Goal: Task Accomplishment & Management: Manage account settings

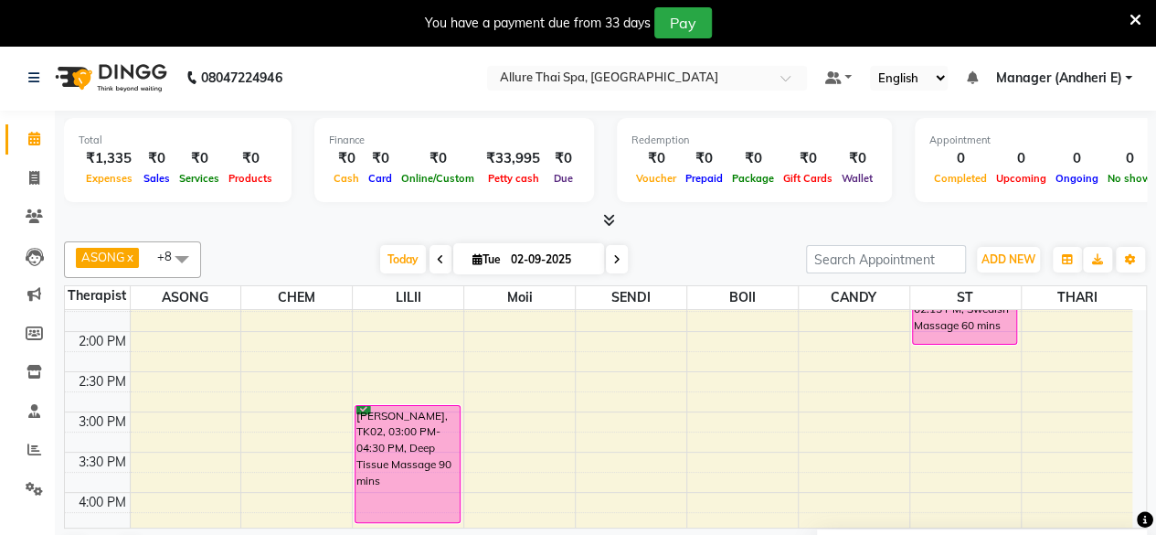
scroll to position [409, 0]
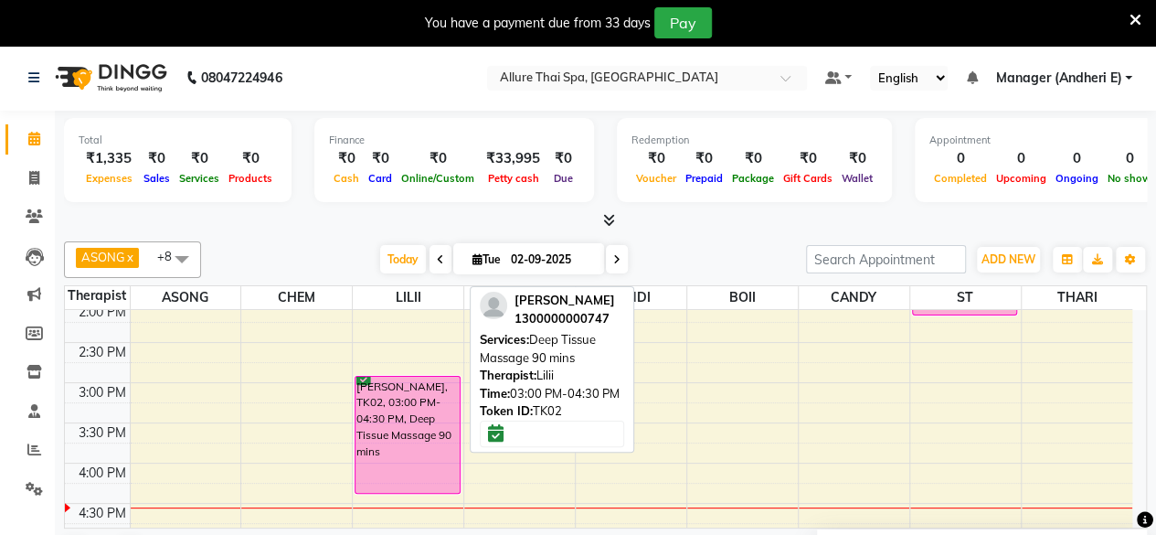
click at [391, 442] on div "[PERSON_NAME], TK02, 03:00 PM-04:30 PM, Deep Tissue Massage 90 mins" at bounding box center [408, 435] width 104 height 116
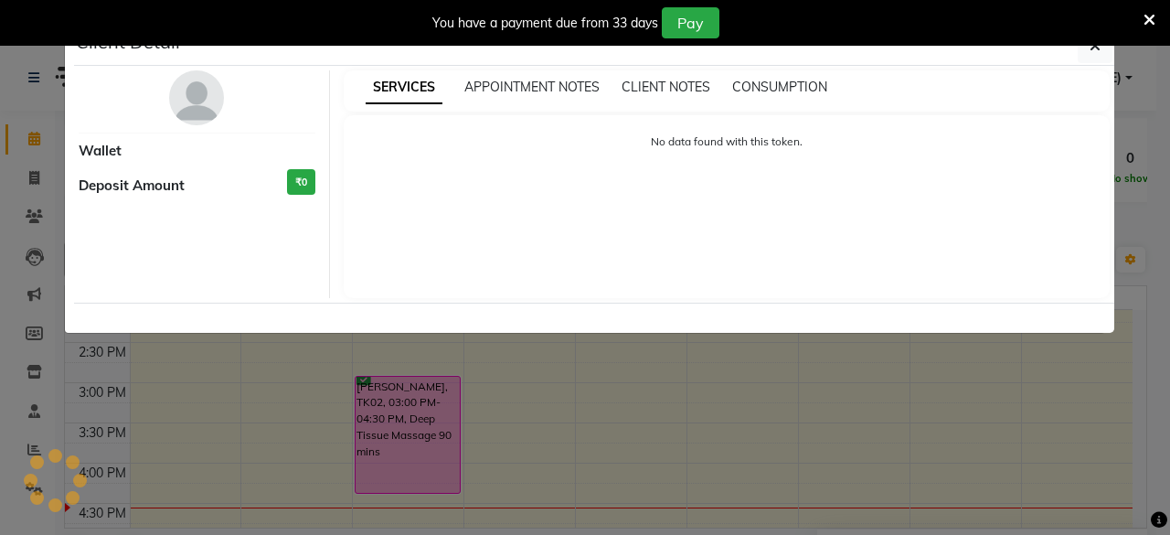
select select "6"
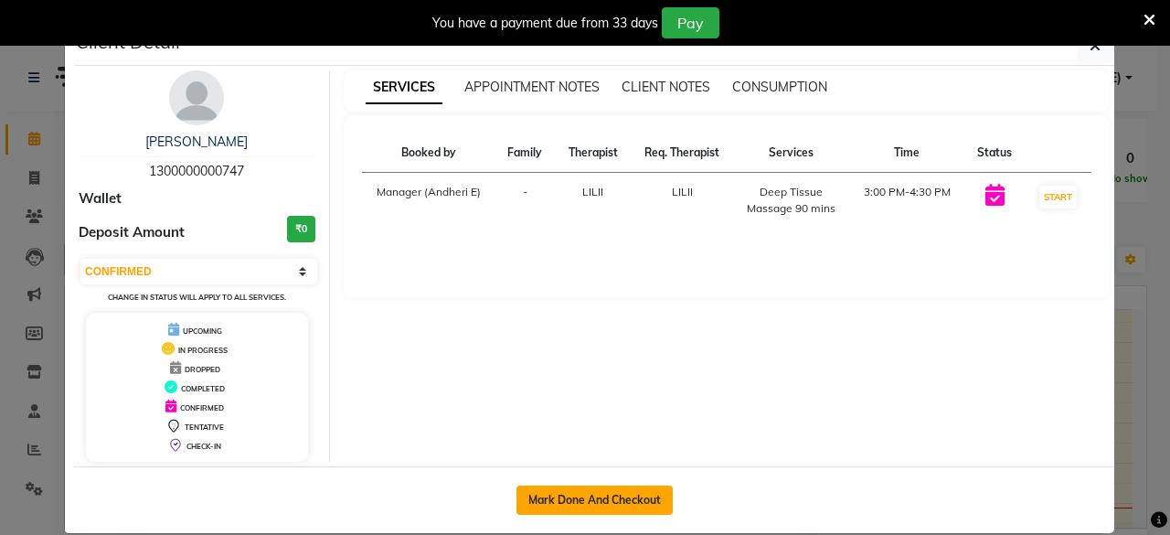
click at [617, 499] on button "Mark Done And Checkout" at bounding box center [594, 499] width 156 height 29
select select "service"
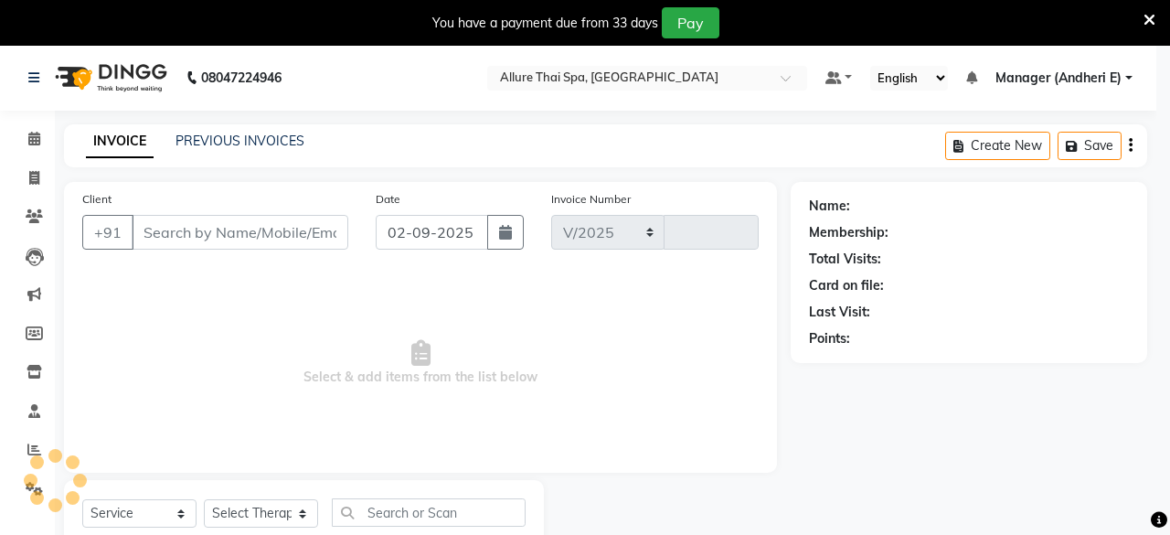
select select "6826"
type input "1934"
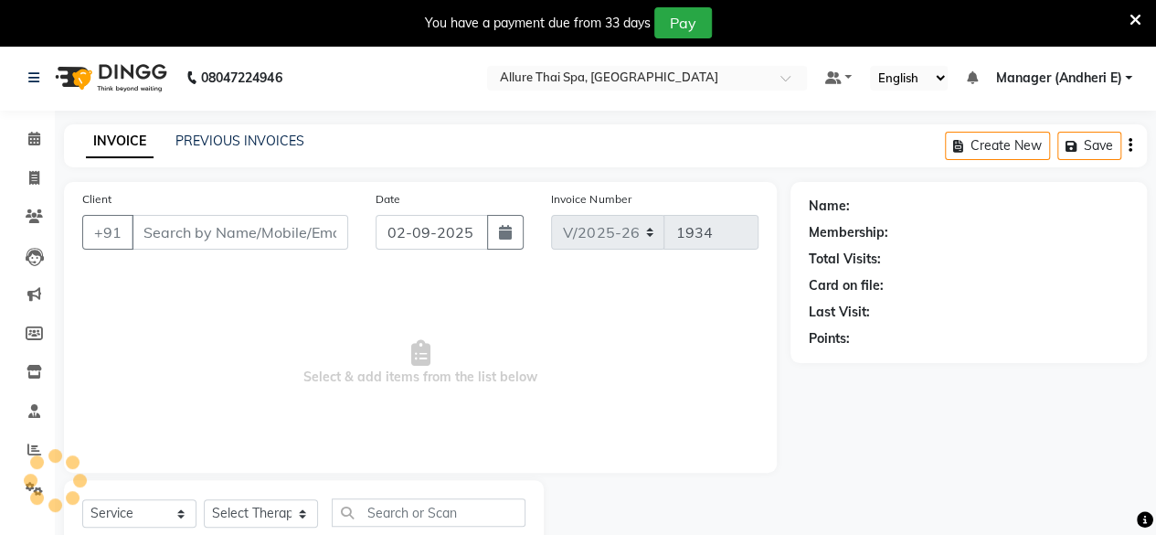
type input "1300000000747"
select select "82638"
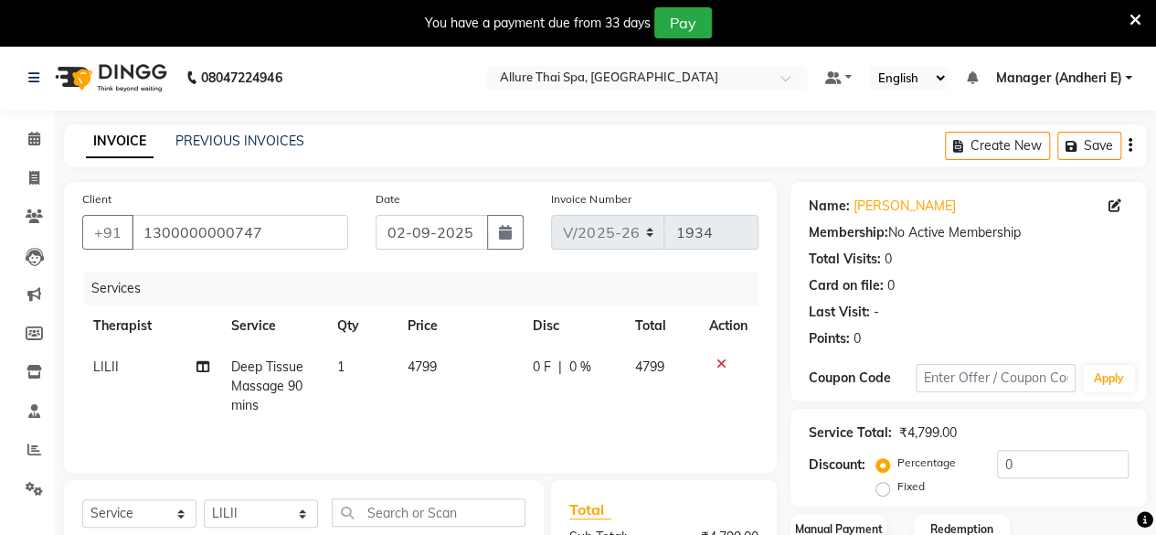
scroll to position [241, 0]
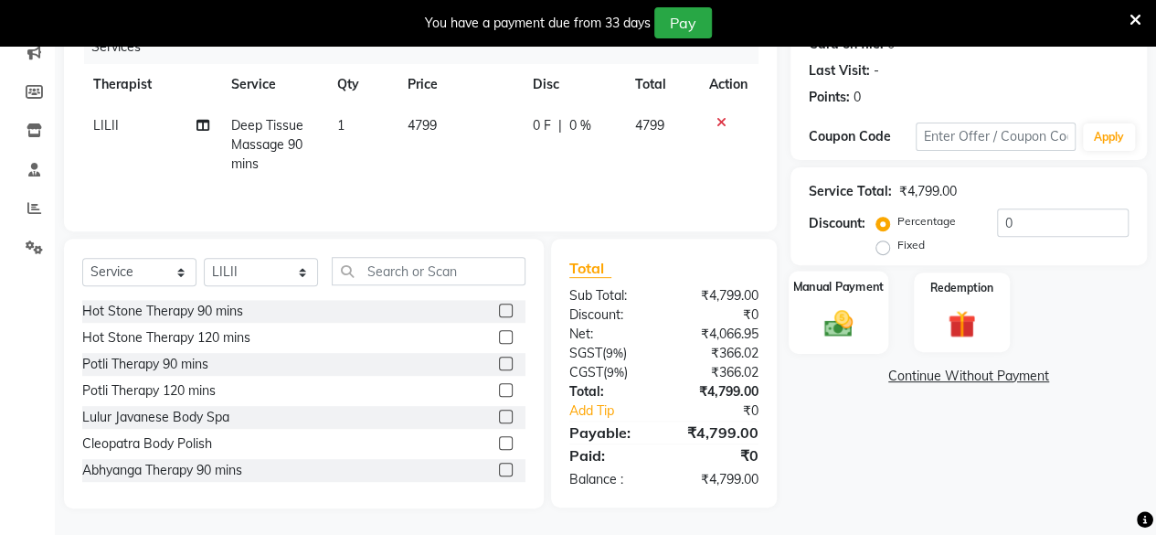
click at [834, 330] on img at bounding box center [838, 322] width 47 height 33
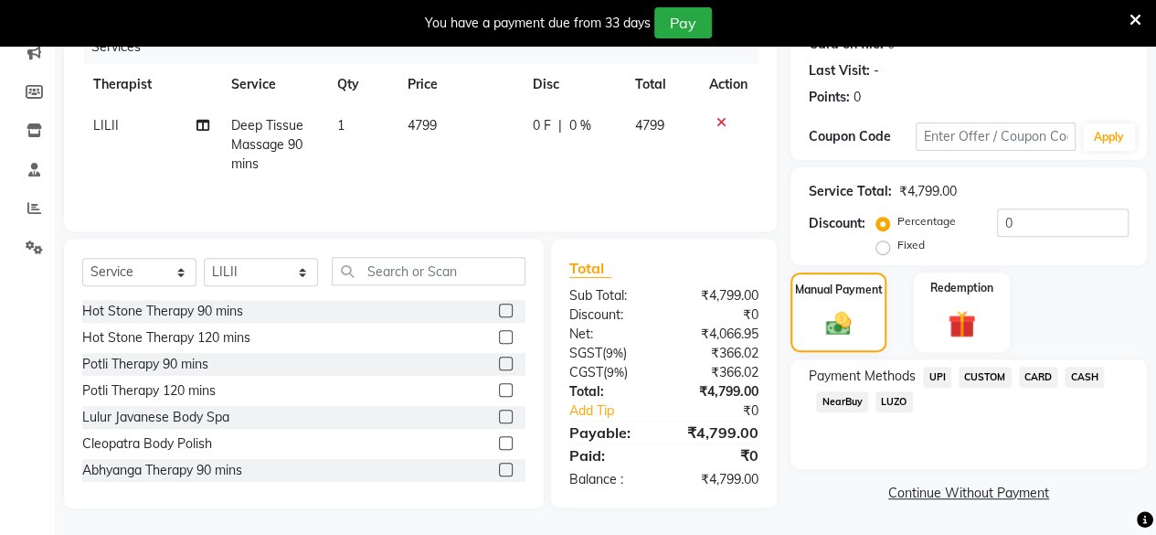
click at [1080, 374] on span "CASH" at bounding box center [1084, 376] width 39 height 21
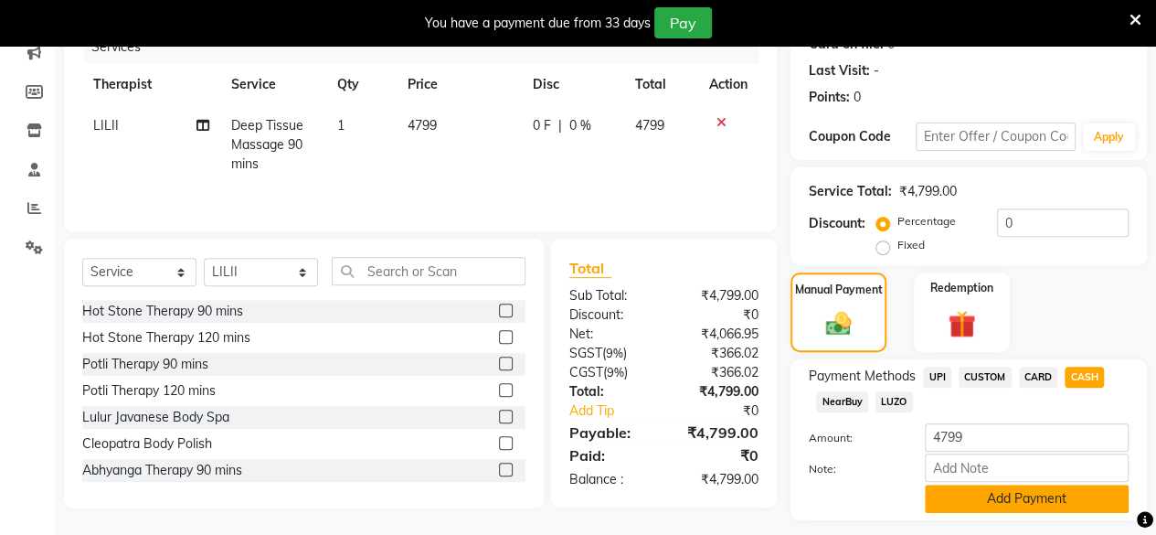
click at [1036, 496] on button "Add Payment" at bounding box center [1027, 498] width 204 height 28
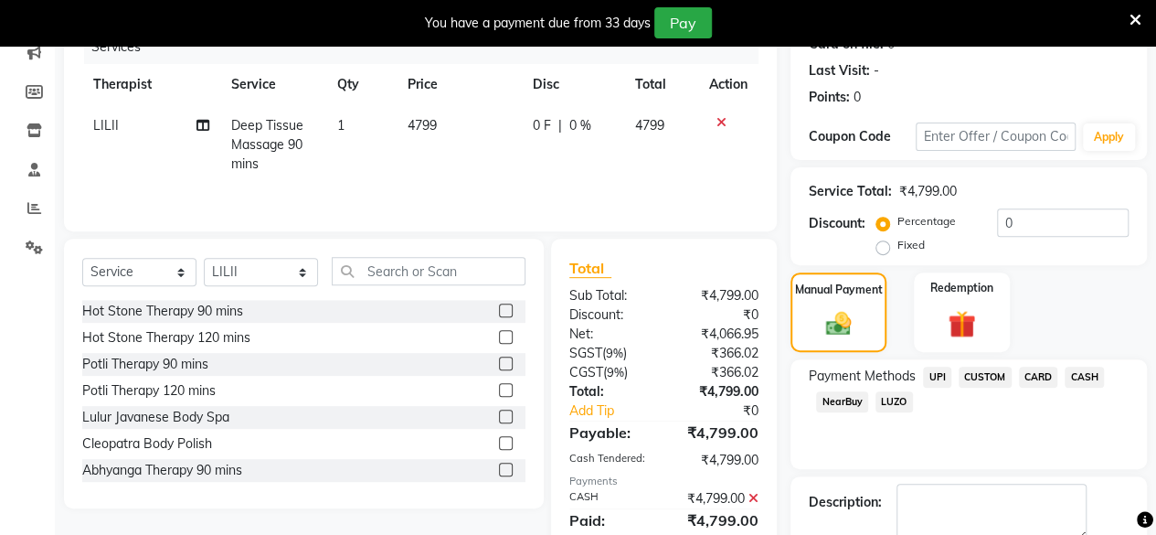
scroll to position [342, 0]
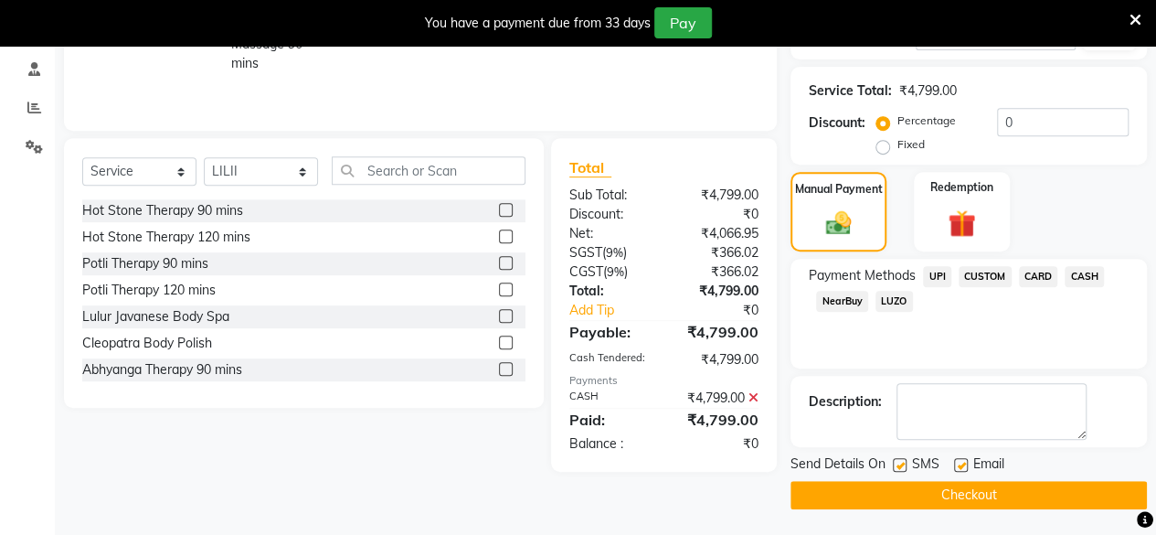
click at [971, 485] on button "Checkout" at bounding box center [969, 495] width 356 height 28
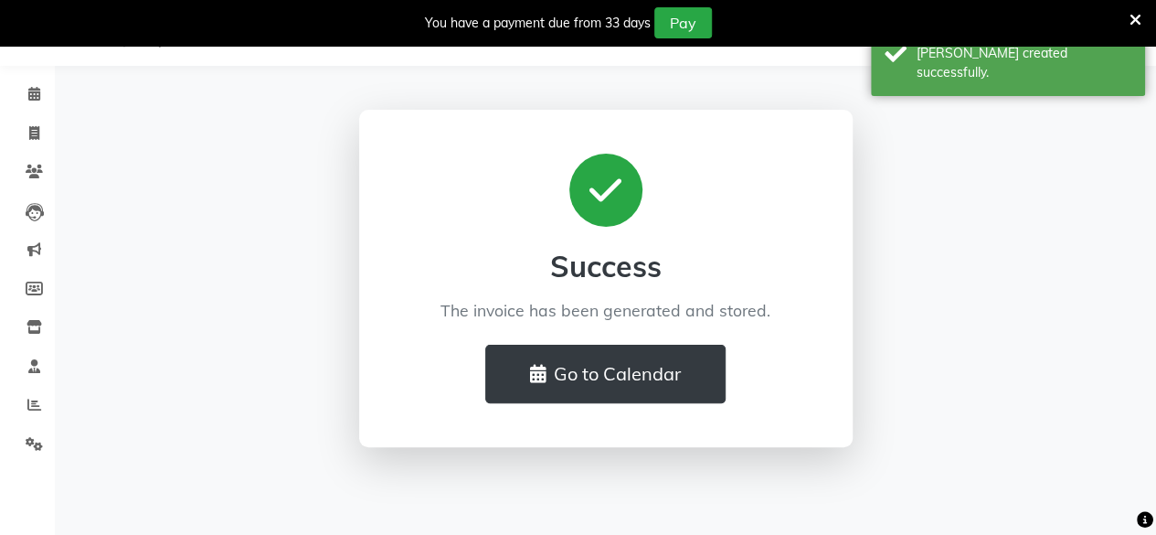
scroll to position [45, 0]
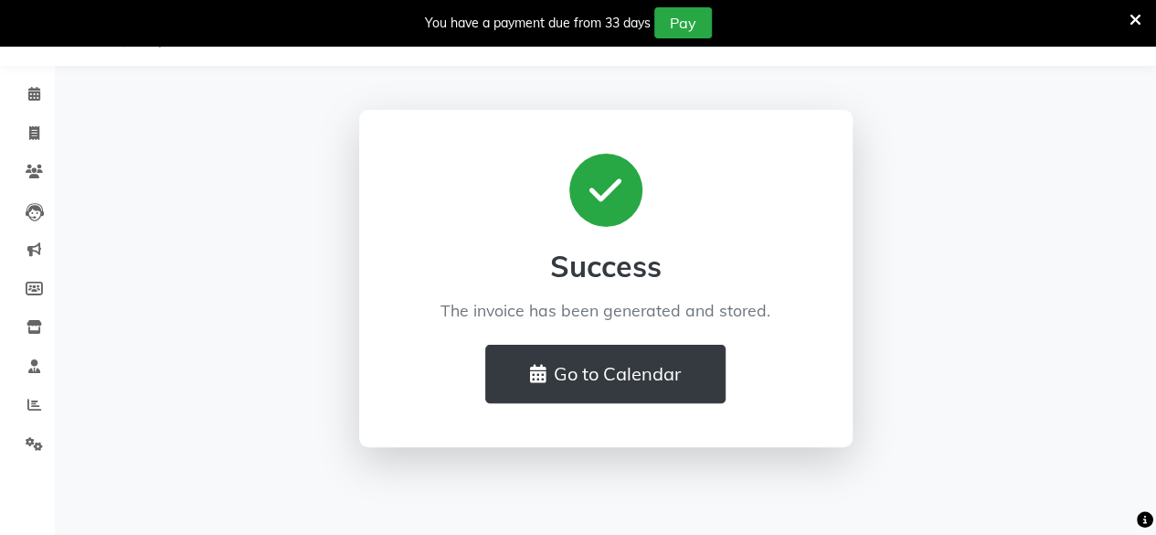
click at [1131, 19] on icon at bounding box center [1136, 20] width 12 height 16
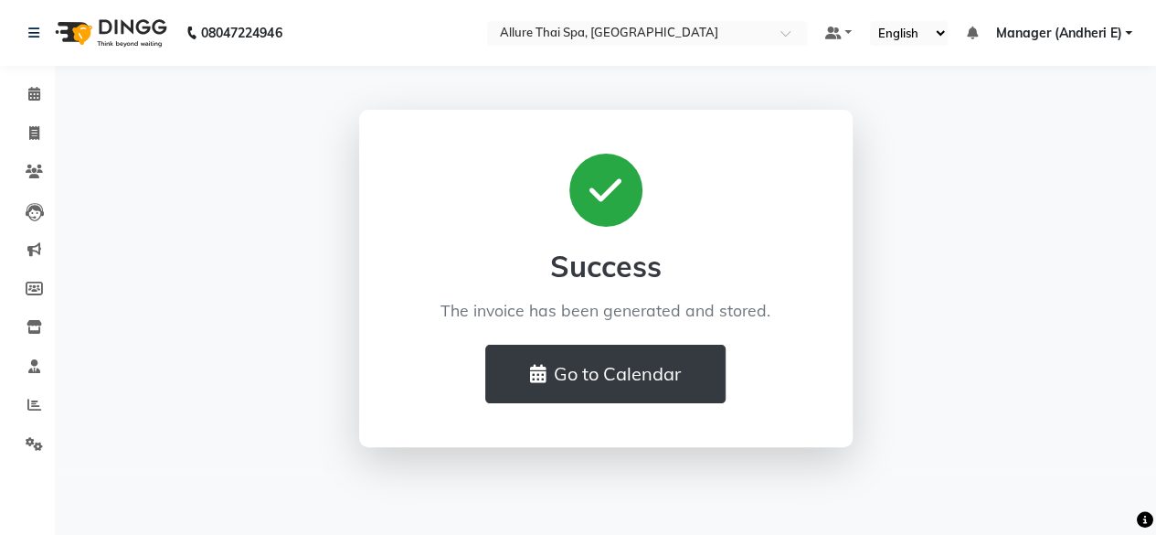
scroll to position [0, 0]
click at [947, 259] on div "Success The invoice has been generated and stored. Go to Calendar" at bounding box center [612, 278] width 1042 height 337
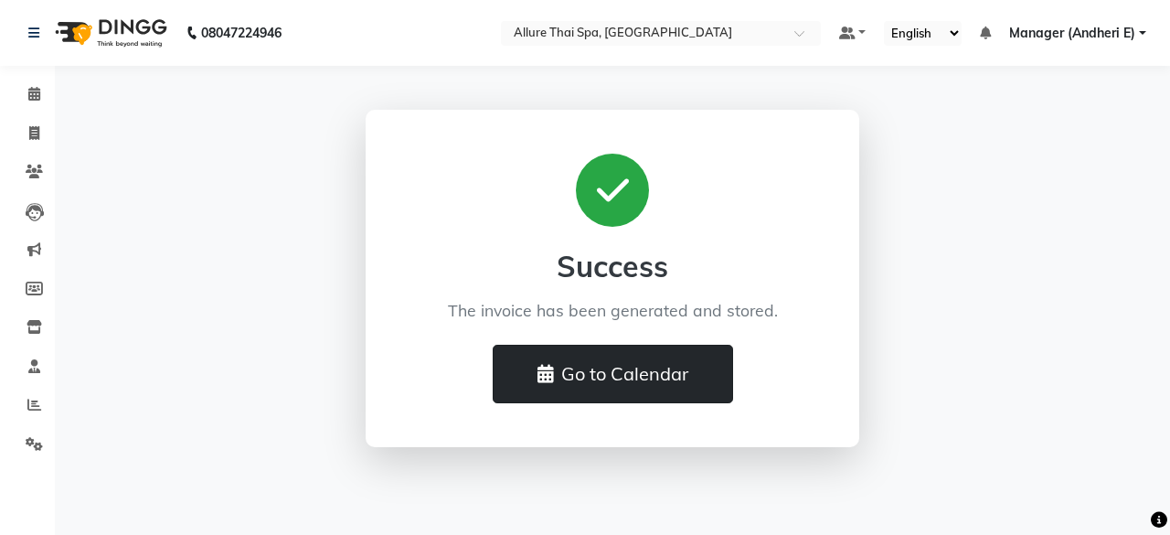
click at [610, 374] on button "Go to Calendar" at bounding box center [613, 374] width 240 height 58
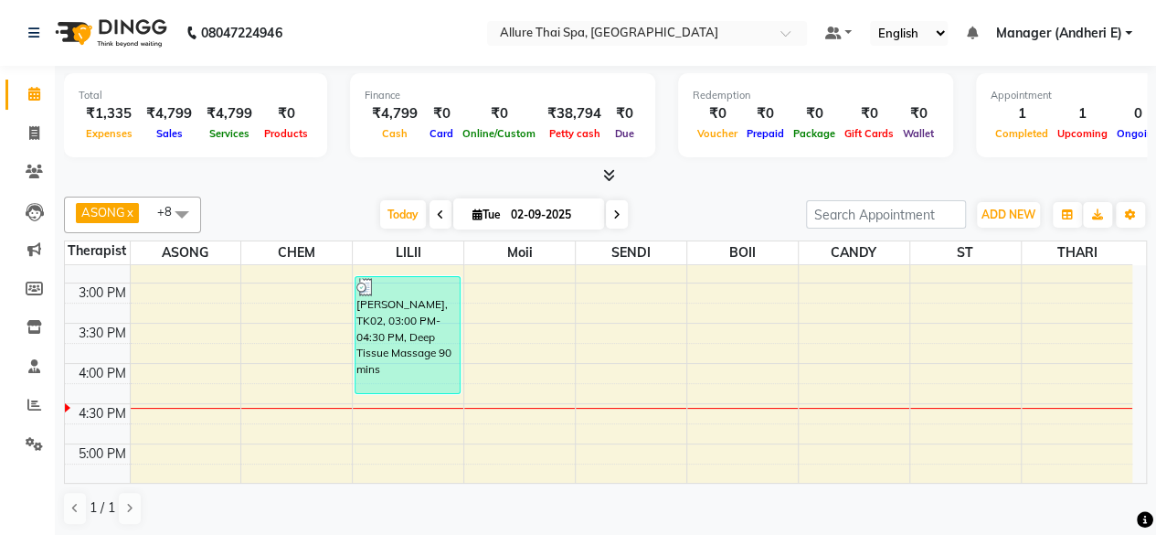
scroll to position [373, 0]
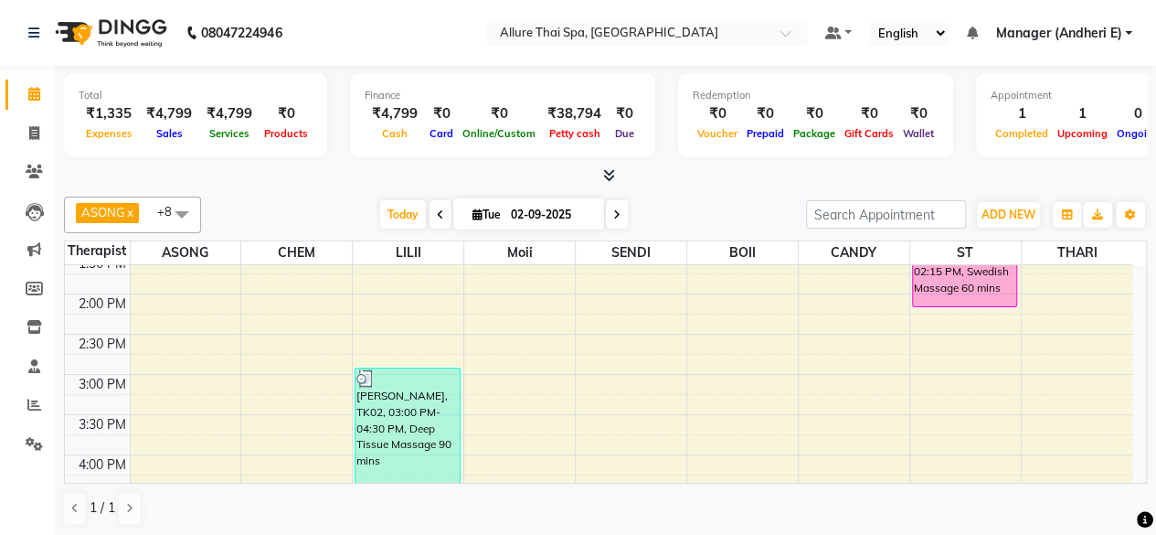
click at [857, 373] on div "9:00 AM 9:30 AM 10:00 AM 10:30 AM 11:00 AM 11:30 AM 12:00 PM 12:30 PM 1:00 PM 1…" at bounding box center [598, 494] width 1067 height 1205
select select "89383"
select select "tentative"
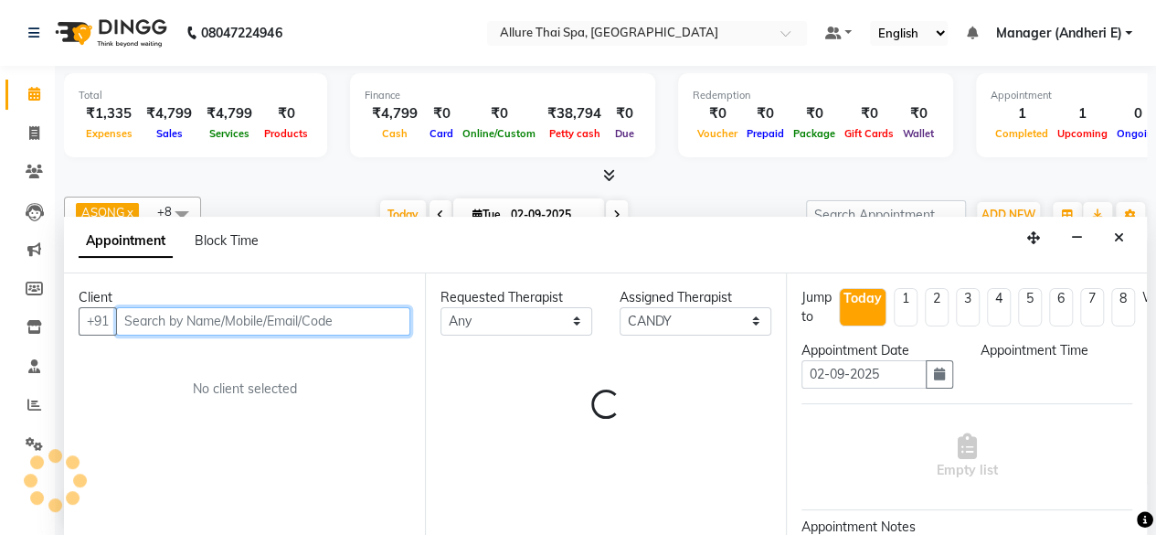
select select "900"
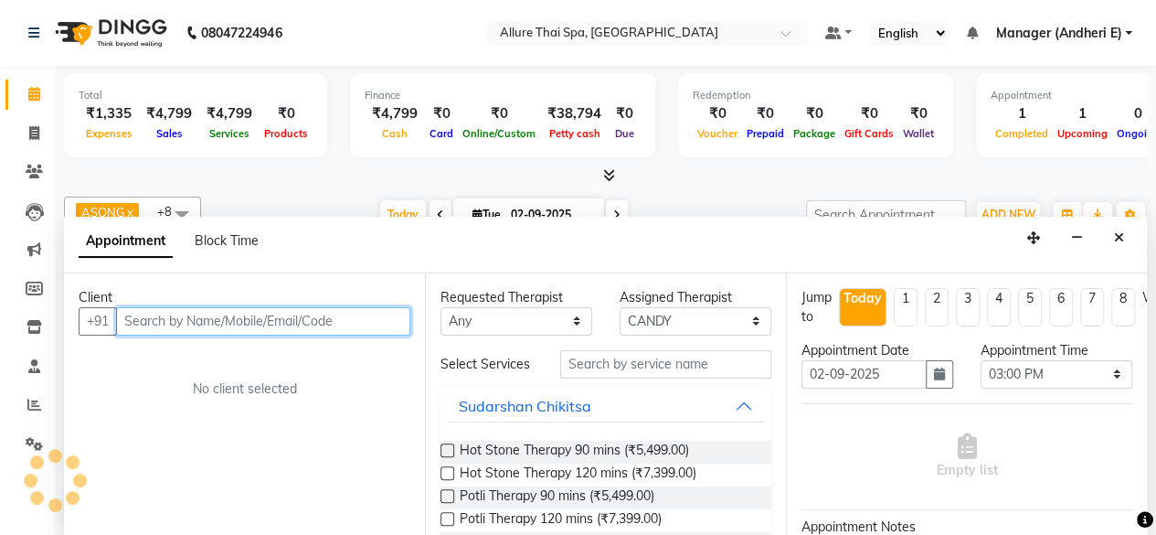
scroll to position [0, 0]
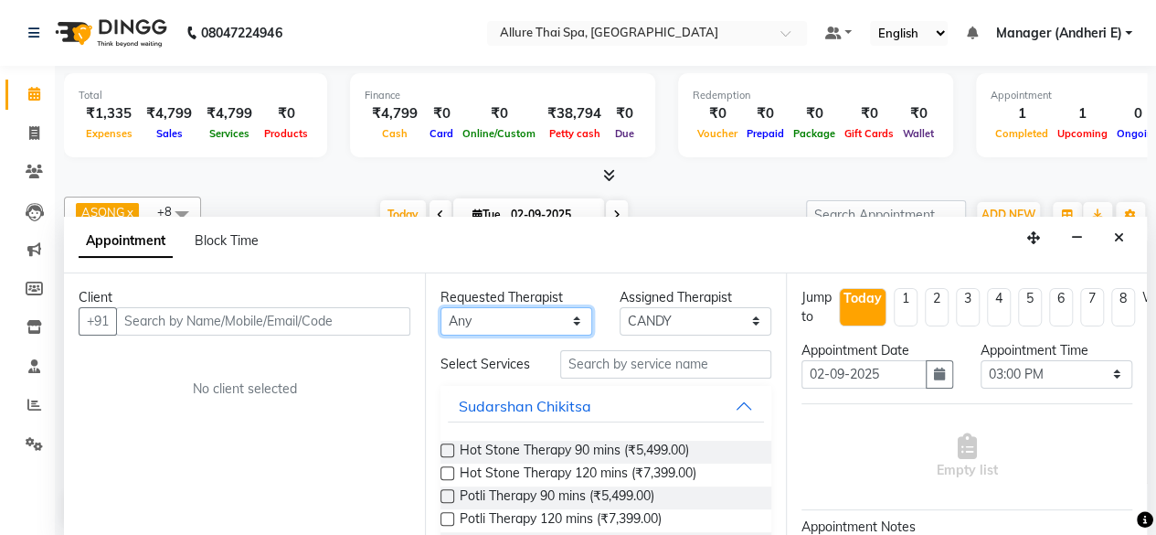
click at [539, 323] on select "Any ASONG [PERSON_NAME] BOII CANDY CHEM LILII Moii SENDI ST THARI" at bounding box center [516, 321] width 152 height 28
select select "89383"
click at [440, 307] on select "Any ASONG [PERSON_NAME] BOII CANDY CHEM LILII Moii SENDI ST THARI" at bounding box center [516, 321] width 152 height 28
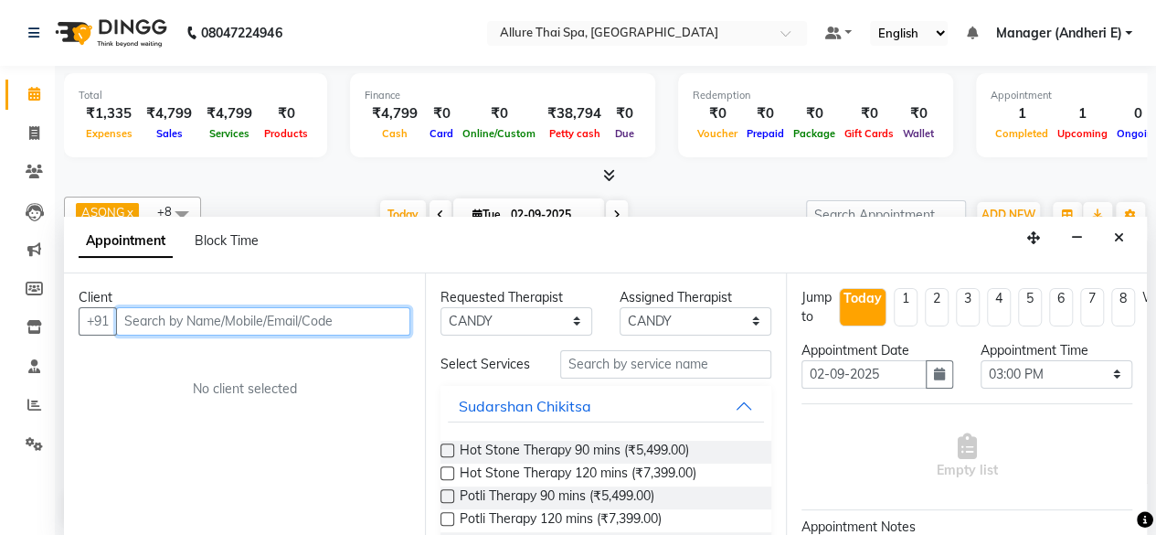
click at [238, 323] on input "text" at bounding box center [263, 321] width 294 height 28
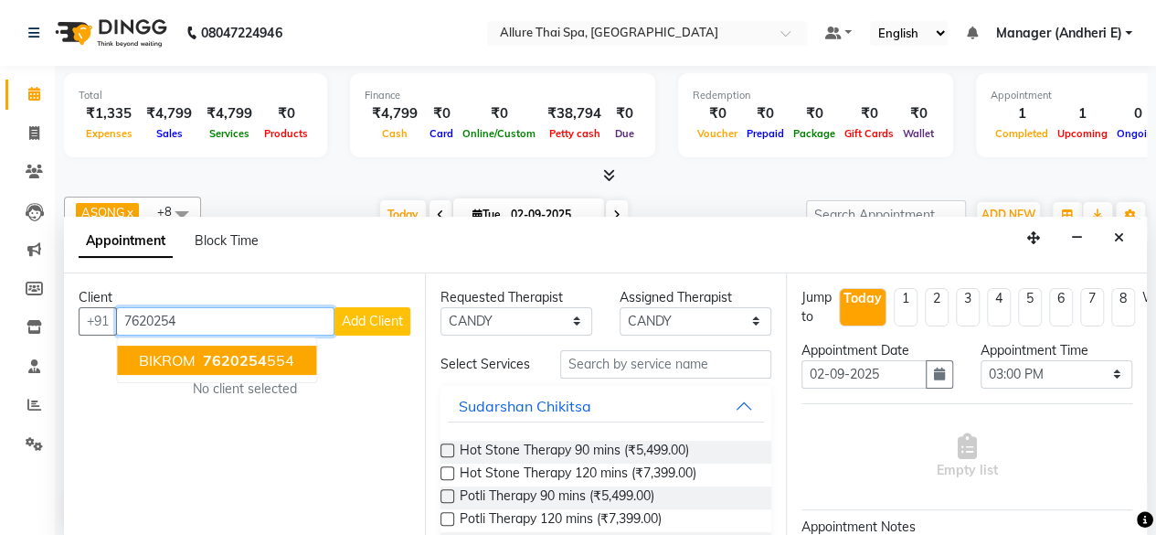
click at [223, 351] on span "7620254" at bounding box center [235, 360] width 64 height 18
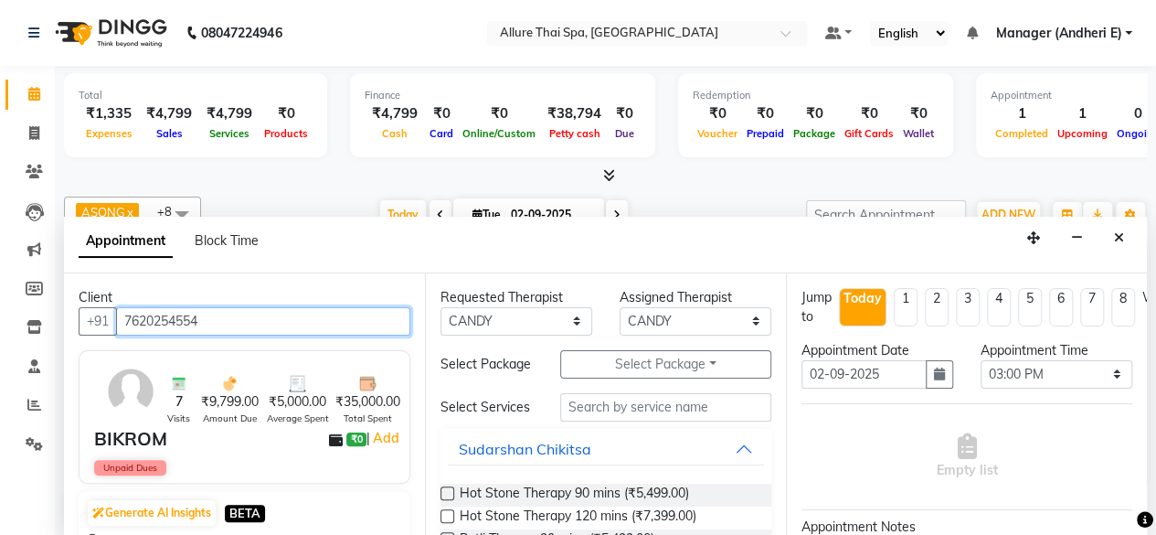
type input "7620254554"
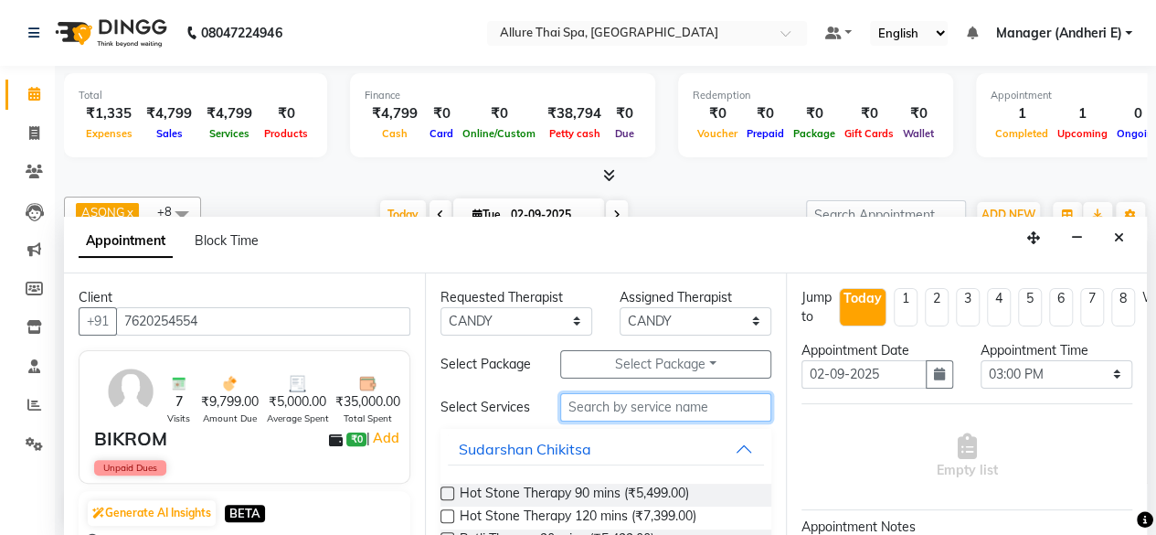
click at [584, 414] on input "text" at bounding box center [665, 407] width 211 height 28
type input "dee"
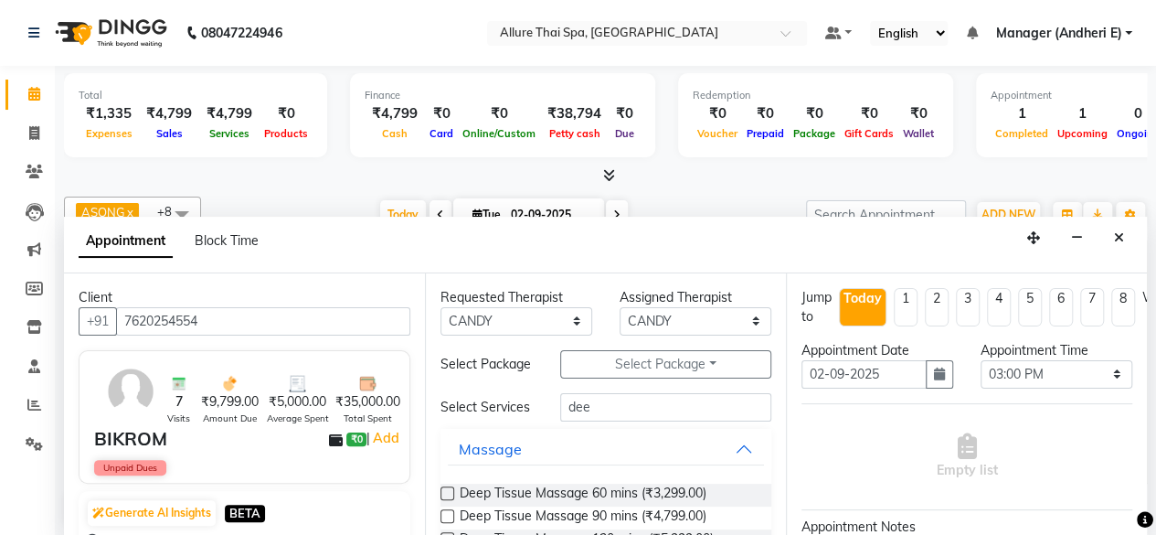
click at [447, 500] on label at bounding box center [447, 493] width 14 height 14
click at [447, 501] on input "checkbox" at bounding box center [446, 495] width 12 height 12
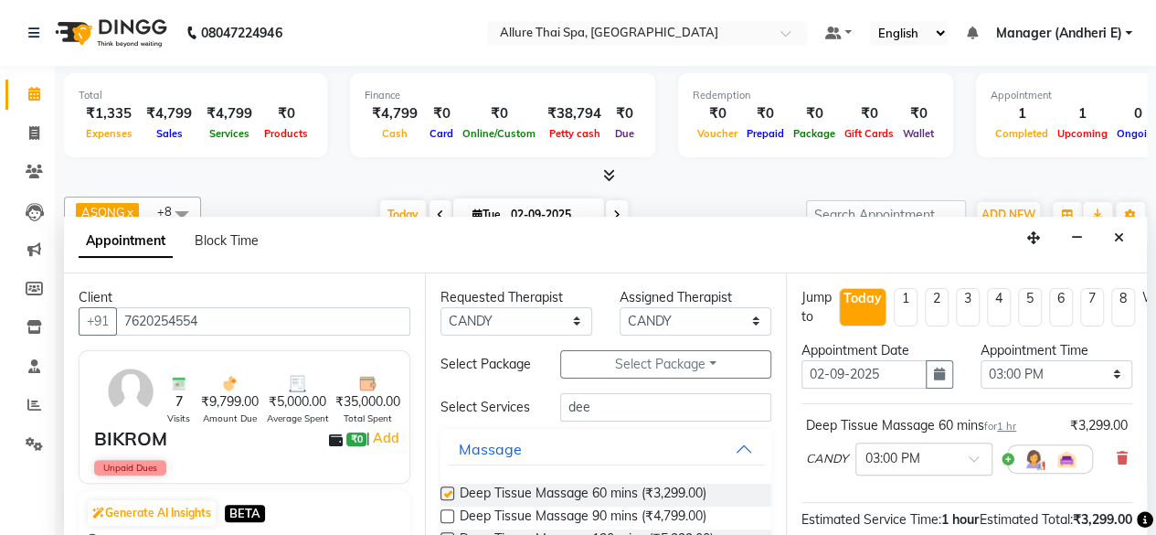
checkbox input "false"
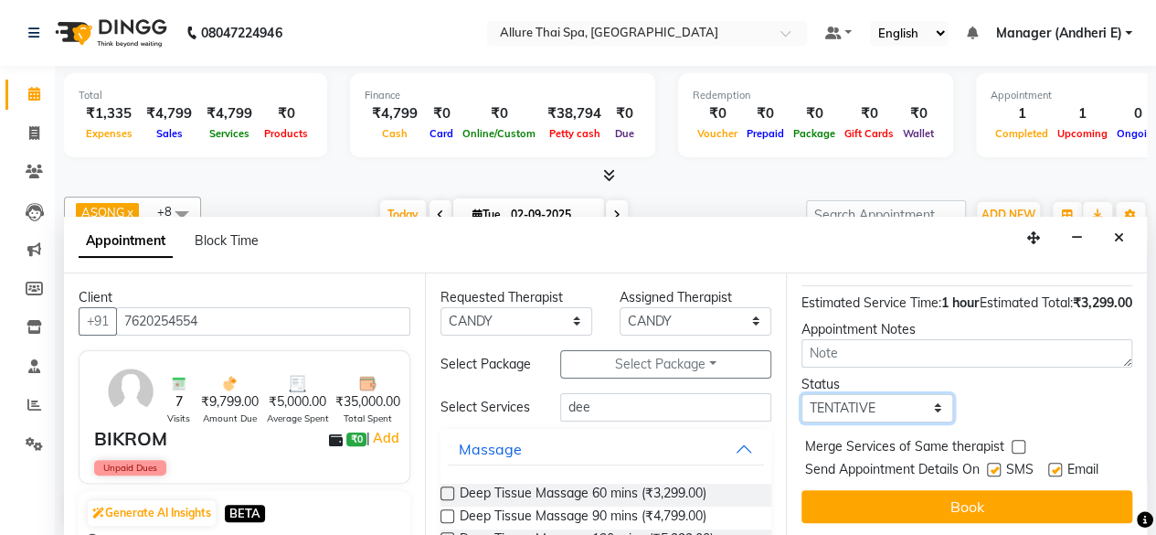
click at [891, 394] on select "Select TENTATIVE CONFIRM CHECK-IN UPCOMING" at bounding box center [877, 408] width 152 height 28
select select "confirm booking"
click at [801, 394] on select "Select TENTATIVE CONFIRM CHECK-IN UPCOMING" at bounding box center [877, 408] width 152 height 28
click at [991, 462] on label at bounding box center [994, 469] width 14 height 14
click at [991, 465] on input "checkbox" at bounding box center [993, 471] width 12 height 12
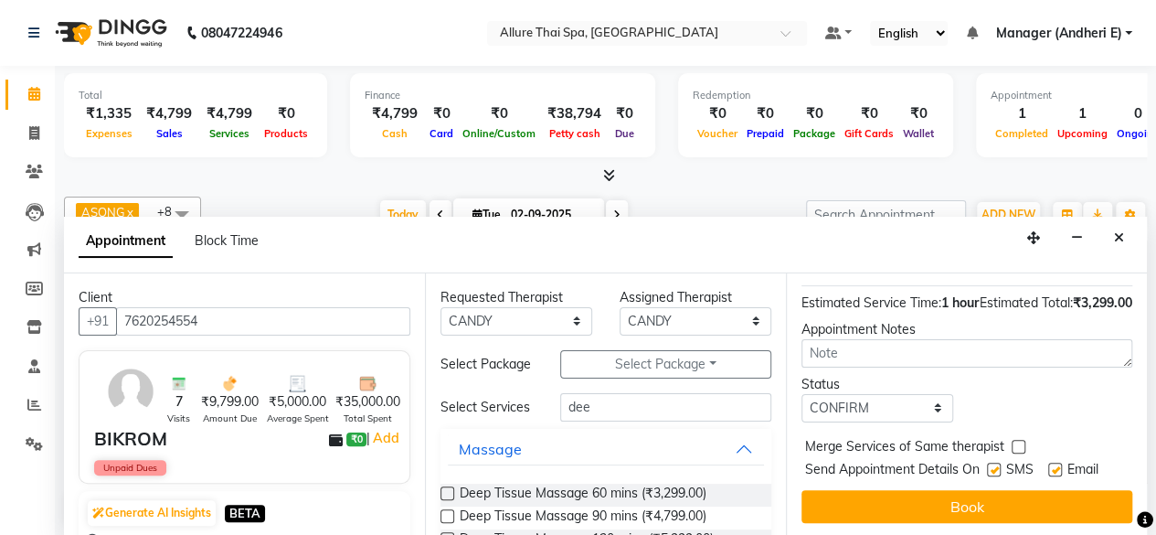
checkbox input "false"
click at [1053, 462] on label at bounding box center [1055, 469] width 14 height 14
click at [1053, 465] on input "checkbox" at bounding box center [1054, 471] width 12 height 12
checkbox input "false"
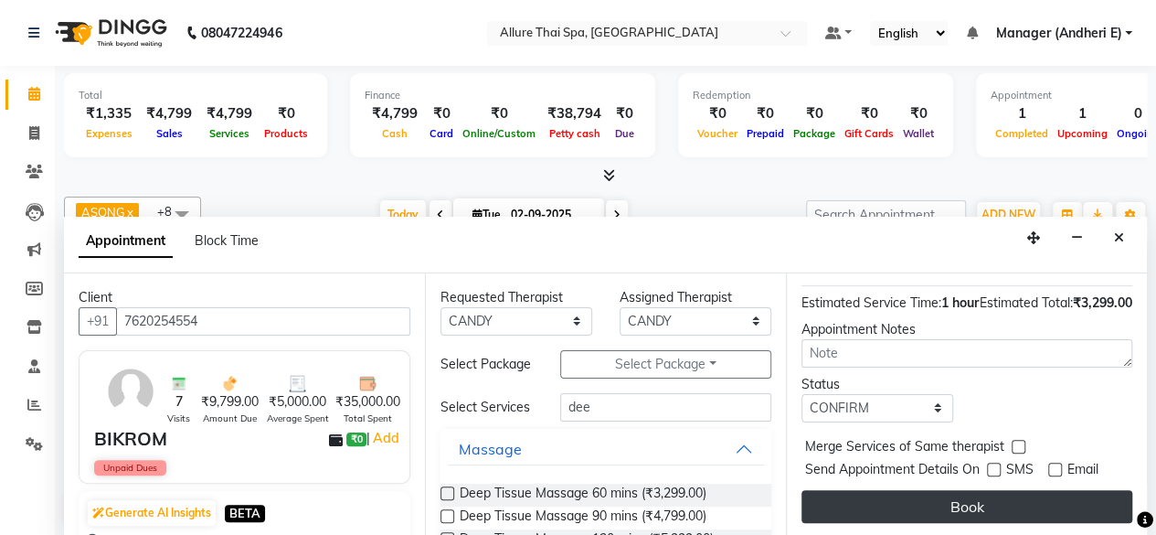
click at [963, 496] on button "Book" at bounding box center [966, 506] width 331 height 33
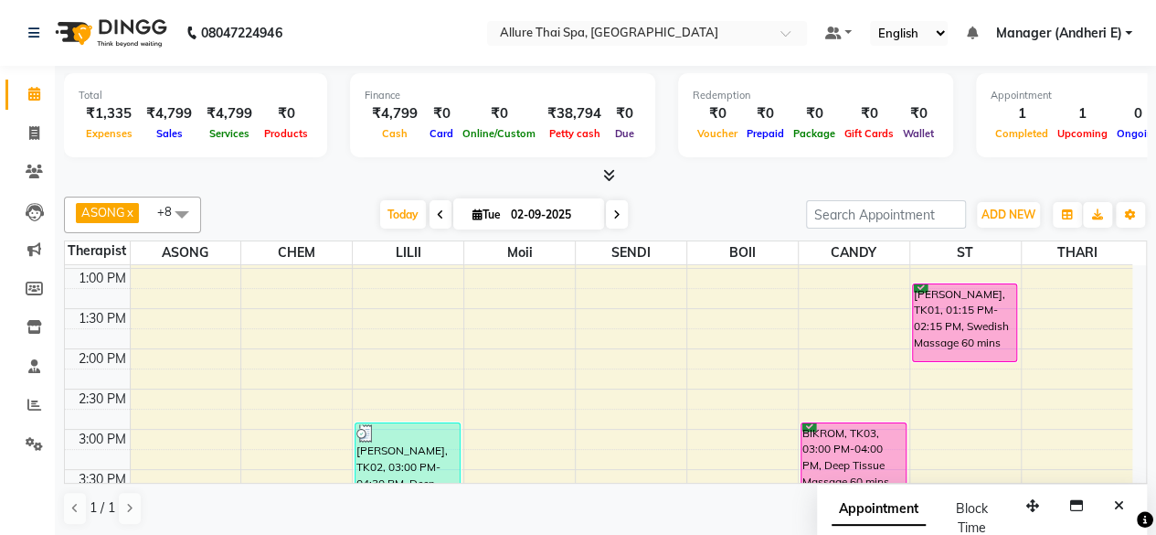
scroll to position [190, 0]
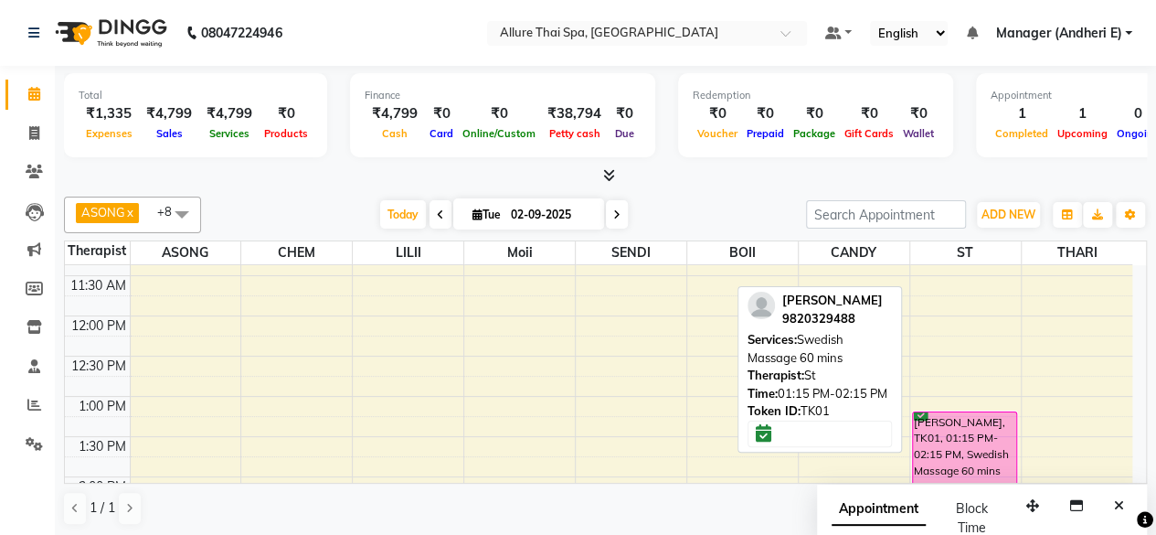
click at [954, 433] on div "[PERSON_NAME], TK01, 01:15 PM-02:15 PM, Swedish Massage 60 mins" at bounding box center [965, 450] width 104 height 77
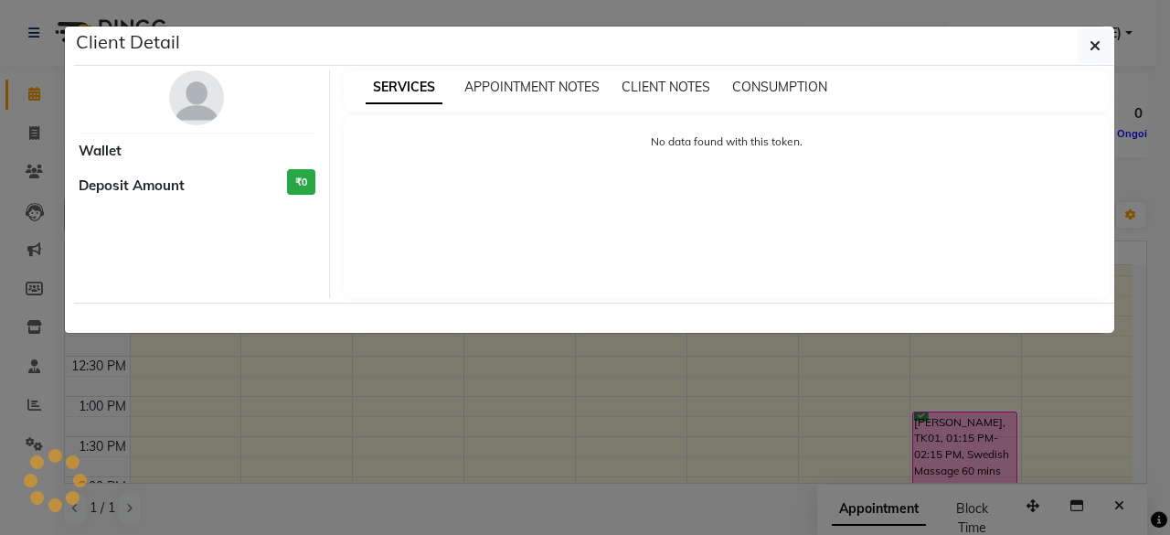
select select "6"
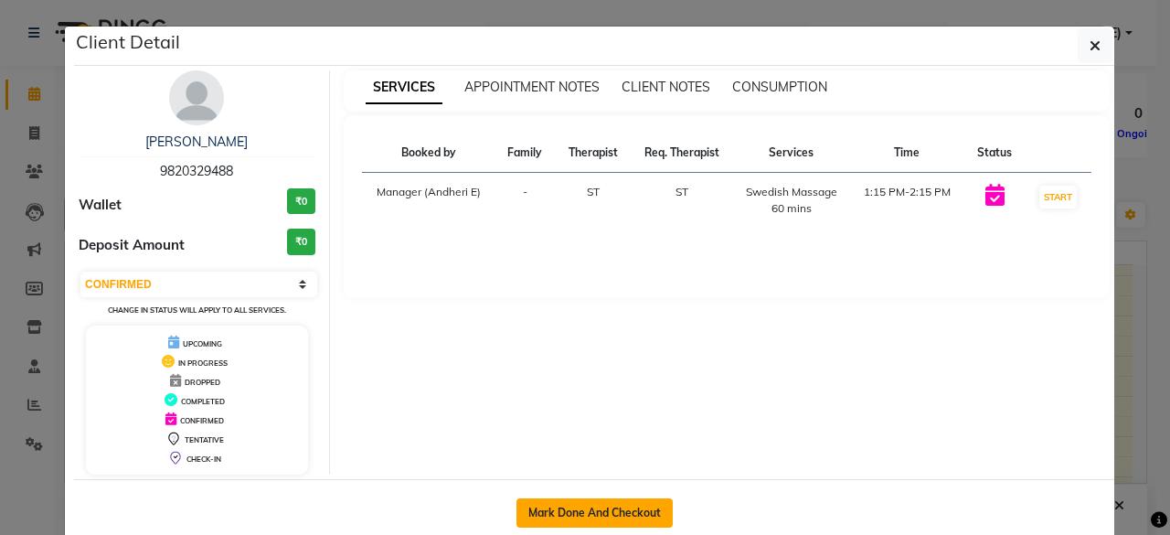
click at [631, 511] on button "Mark Done And Checkout" at bounding box center [594, 512] width 156 height 29
select select "service"
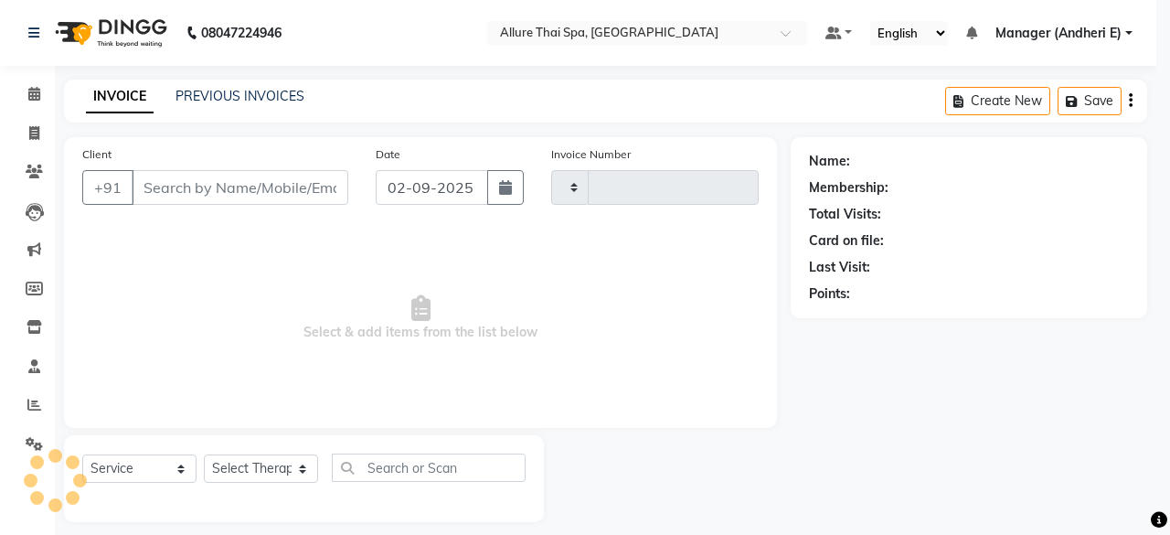
type input "1935"
select select "6826"
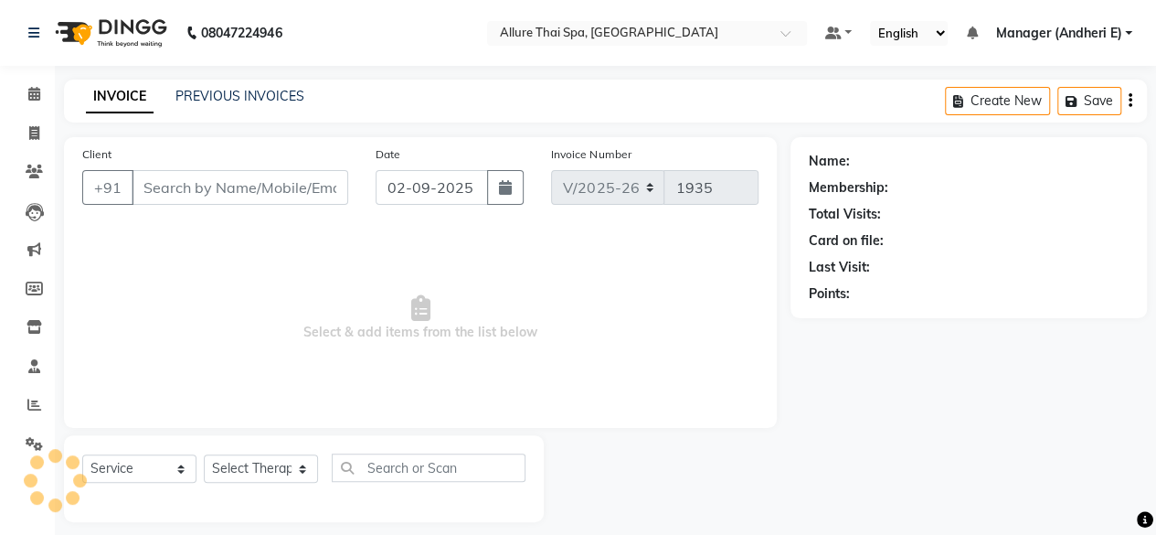
type input "9820329488"
select select "89384"
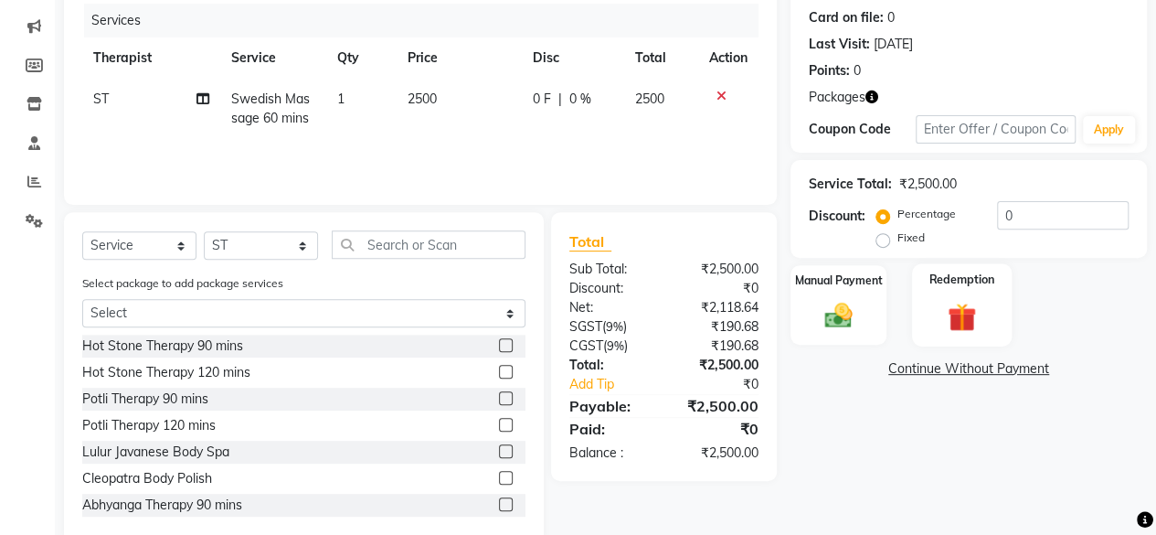
scroll to position [258, 0]
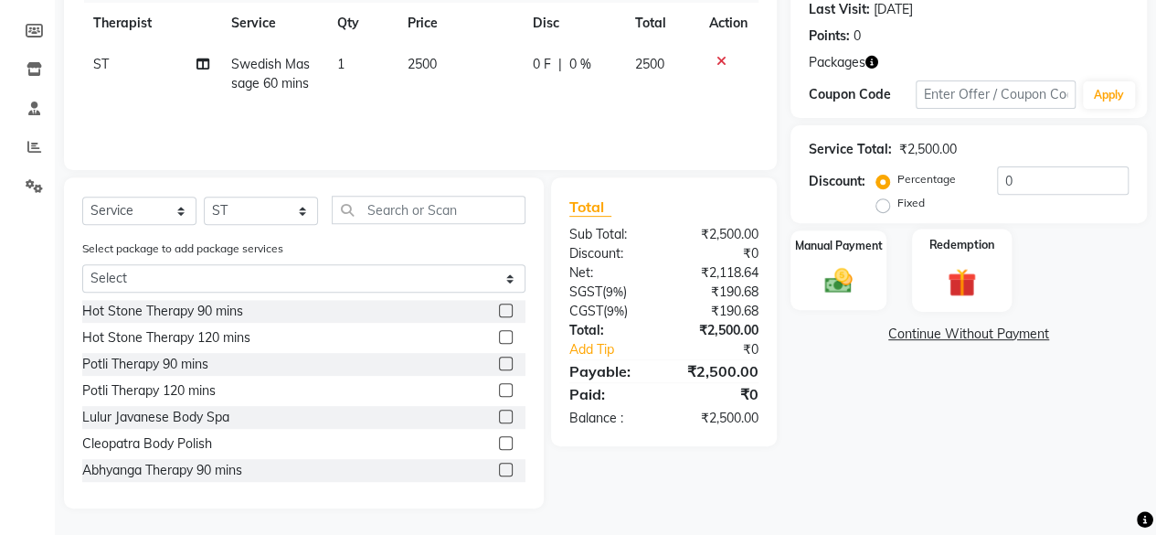
click at [952, 285] on img at bounding box center [962, 282] width 47 height 36
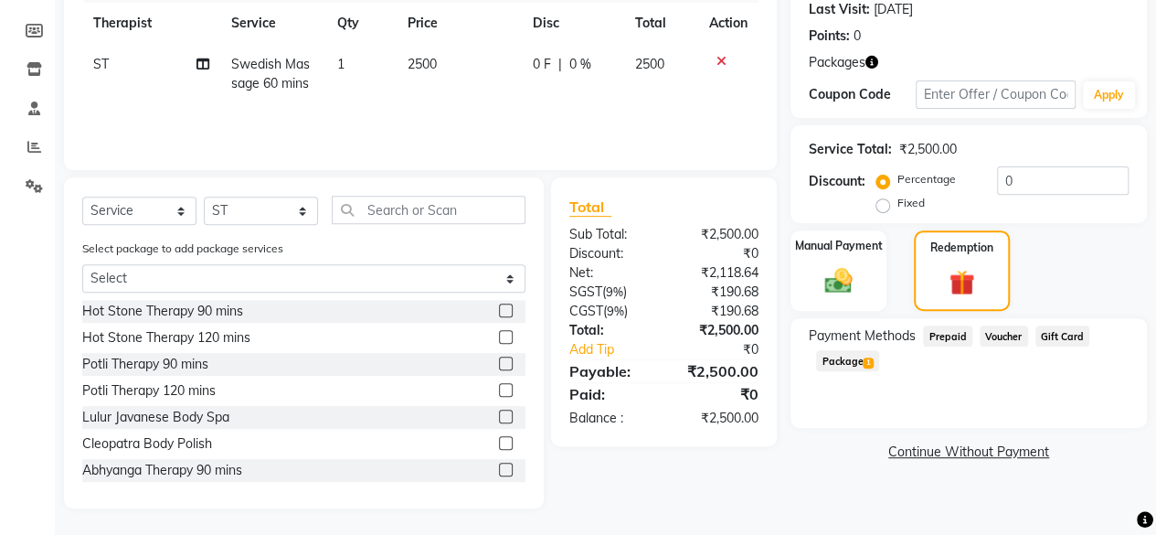
click at [853, 357] on span "Package 1" at bounding box center [847, 360] width 63 height 21
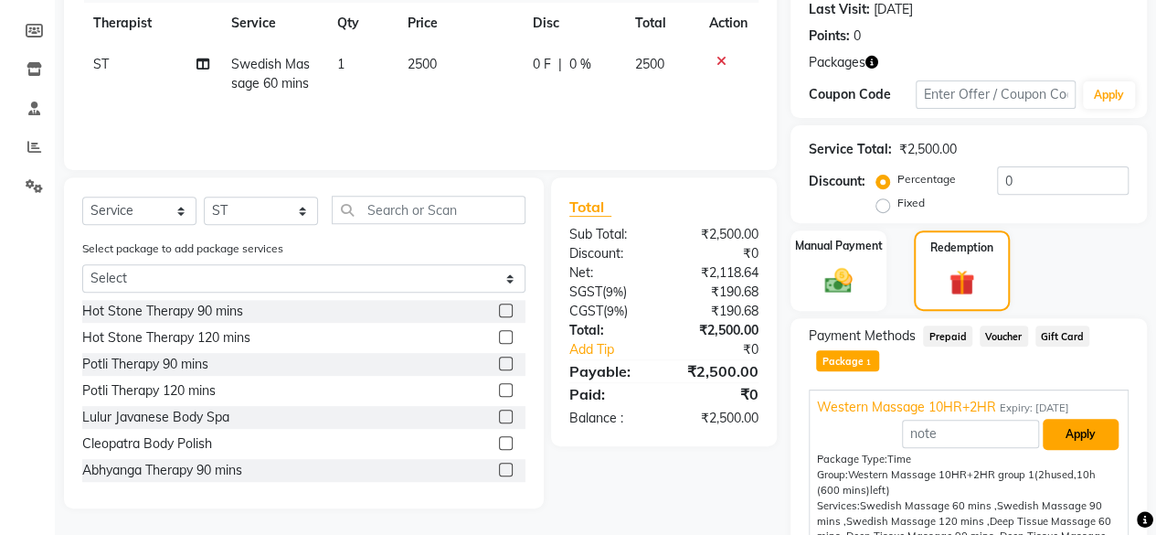
click at [1072, 436] on button "Apply" at bounding box center [1081, 434] width 76 height 31
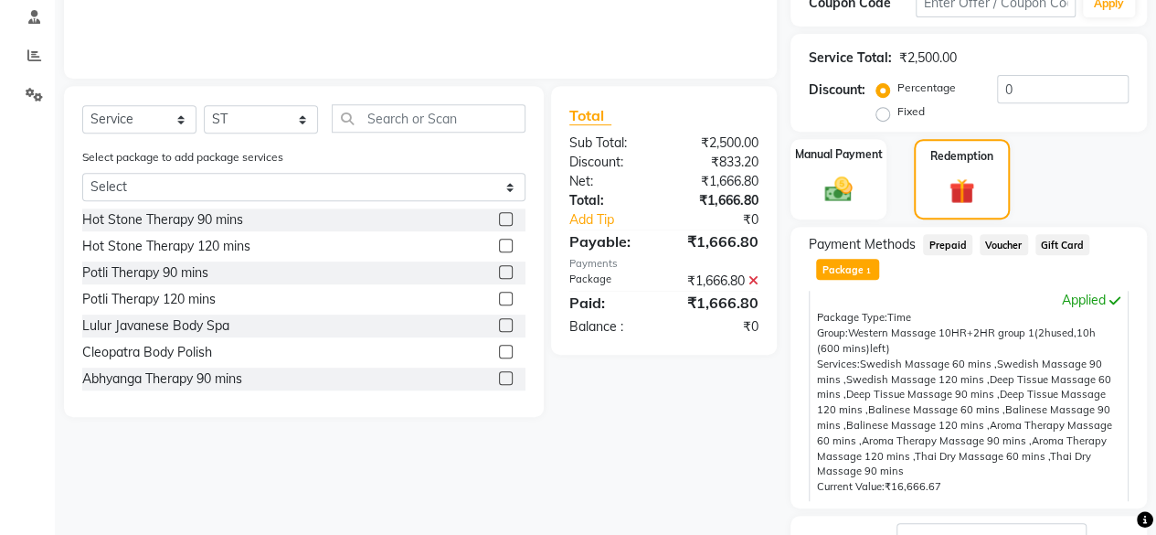
scroll to position [490, 0]
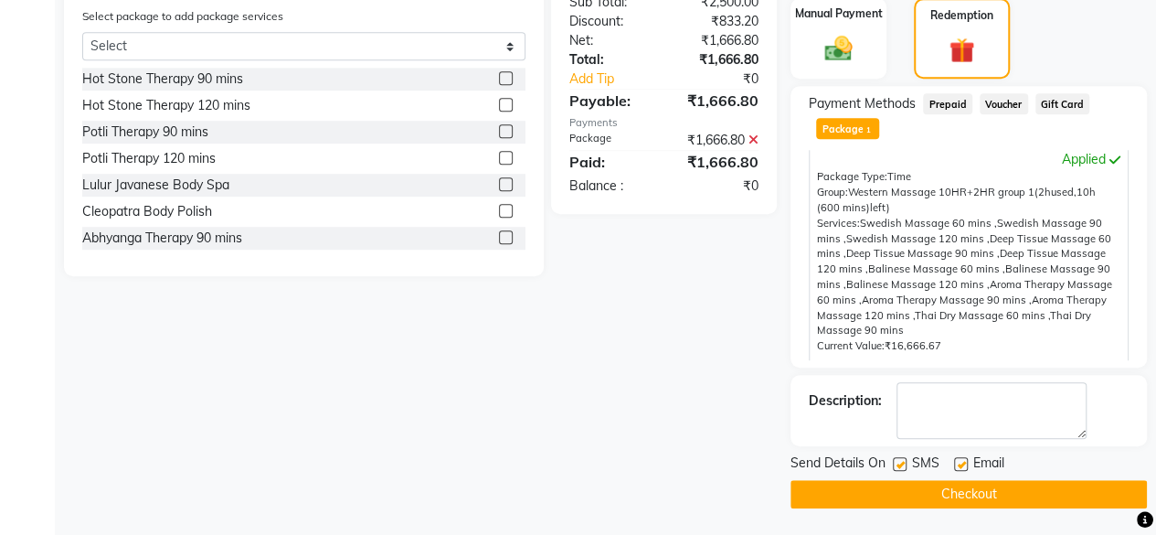
drag, startPoint x: 897, startPoint y: 460, endPoint x: 903, endPoint y: 471, distance: 12.3
click at [901, 468] on label at bounding box center [900, 464] width 14 height 14
click at [901, 468] on input "checkbox" at bounding box center [899, 465] width 12 height 12
checkbox input "false"
click at [966, 469] on label at bounding box center [961, 464] width 14 height 14
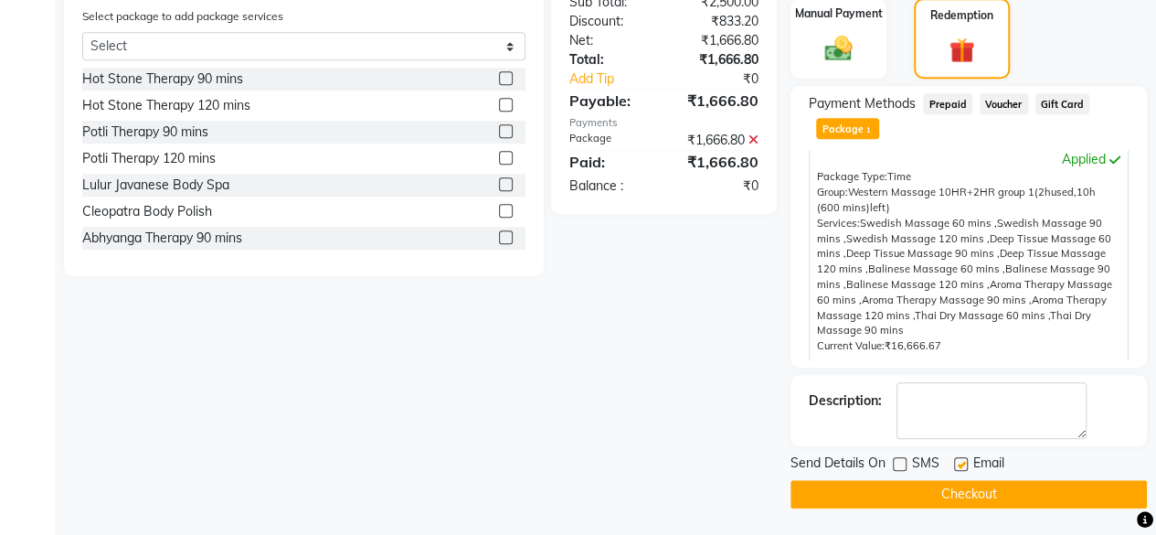
click at [966, 469] on input "checkbox" at bounding box center [960, 465] width 12 height 12
checkbox input "false"
click at [965, 494] on button "Checkout" at bounding box center [969, 494] width 356 height 28
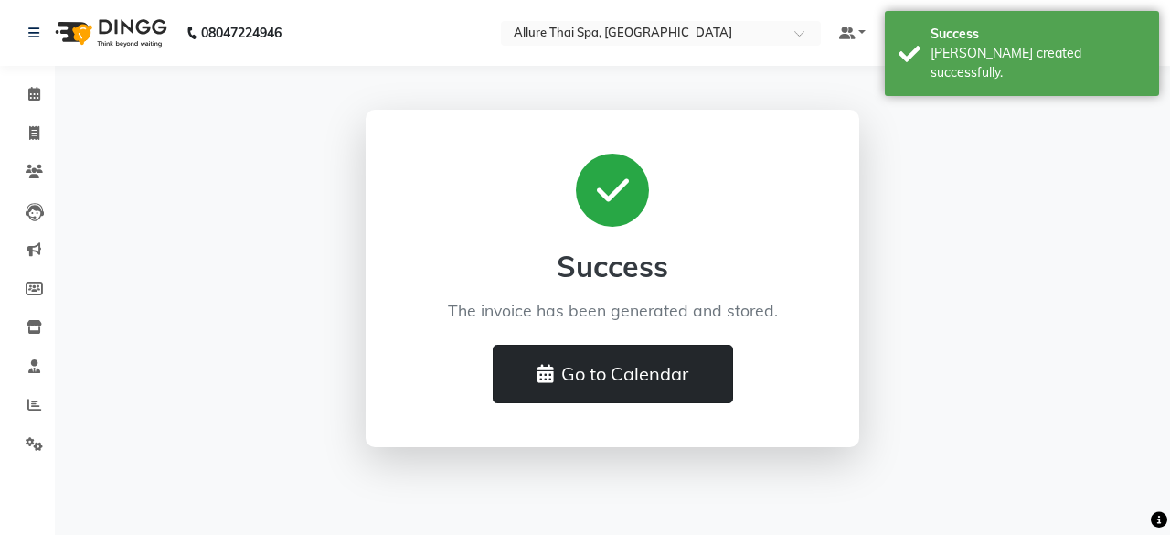
click at [656, 368] on button "Go to Calendar" at bounding box center [613, 374] width 240 height 58
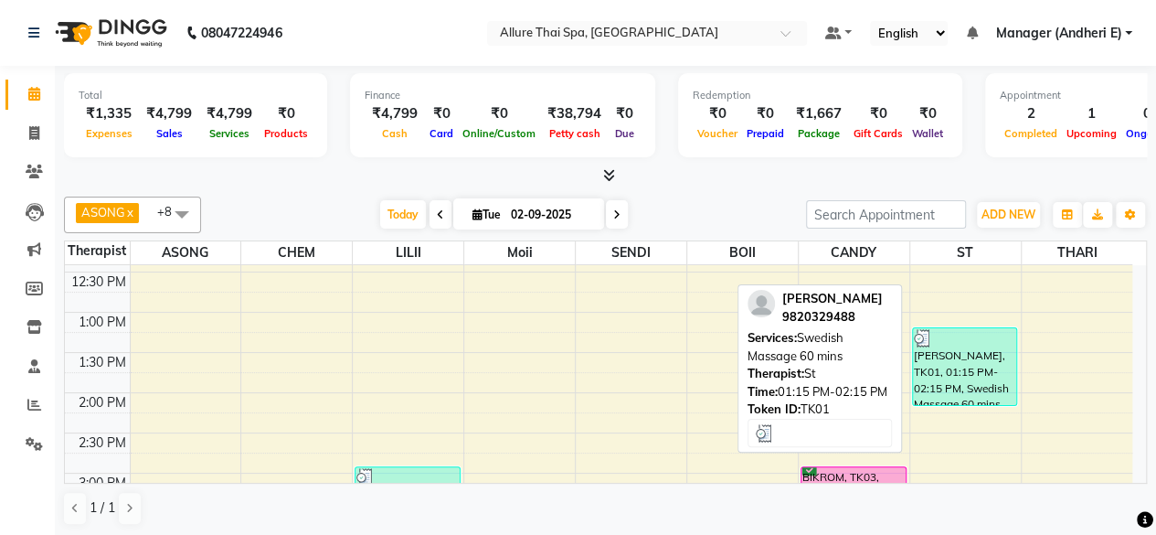
scroll to position [457, 0]
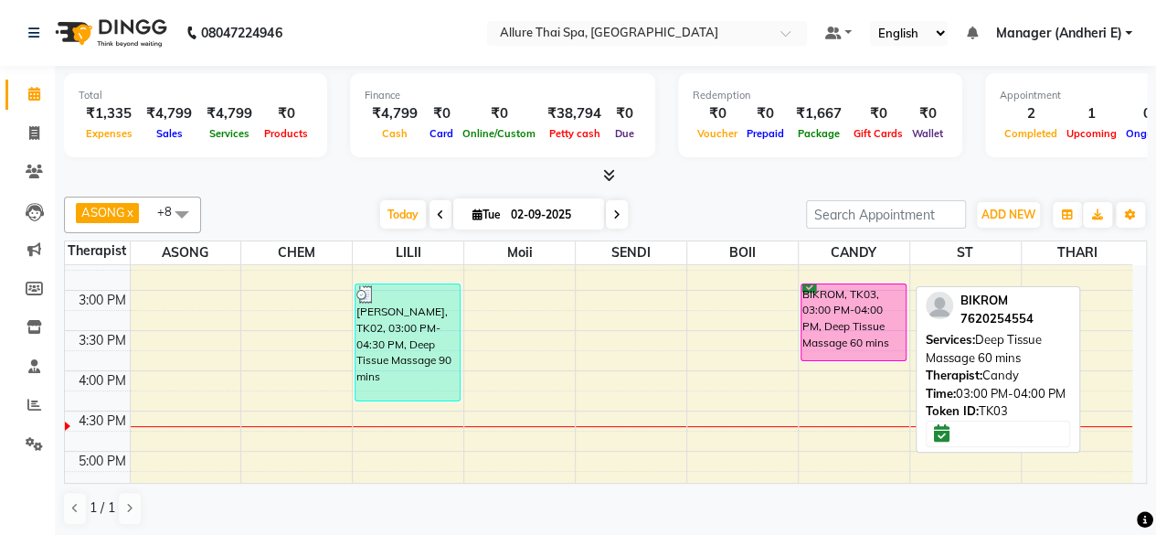
click at [861, 328] on div "BIKROM, TK03, 03:00 PM-04:00 PM, Deep Tissue Massage 60 mins" at bounding box center [853, 322] width 104 height 76
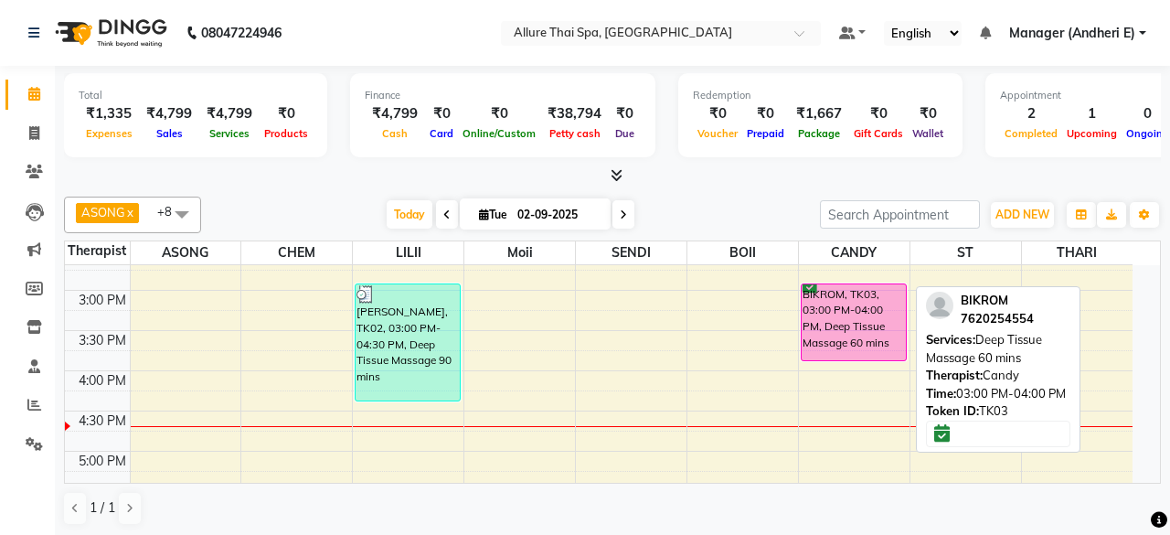
select select "6"
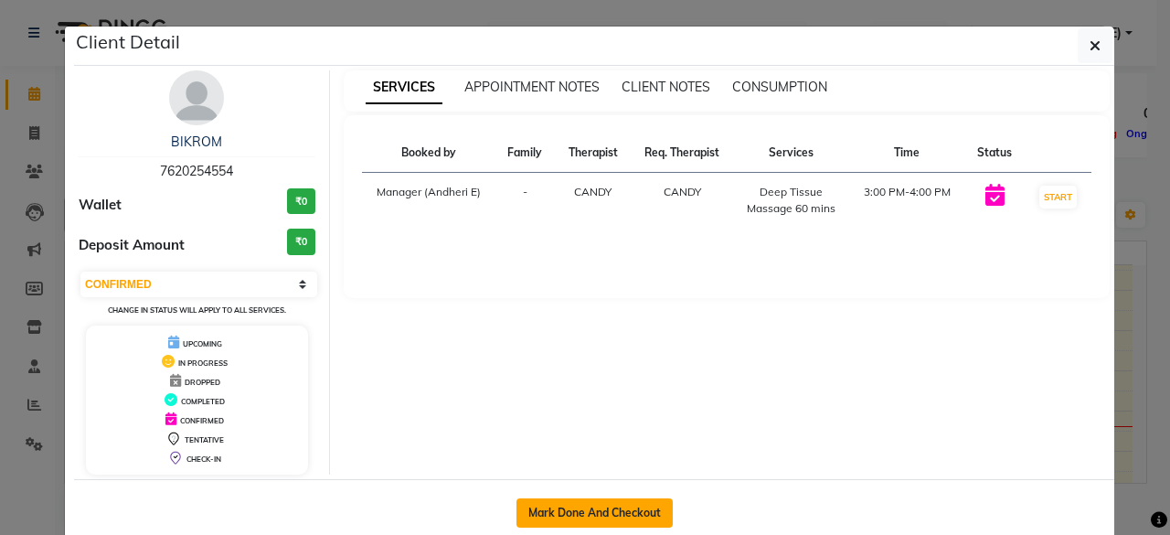
click at [612, 504] on button "Mark Done And Checkout" at bounding box center [594, 512] width 156 height 29
select select "6826"
select select "service"
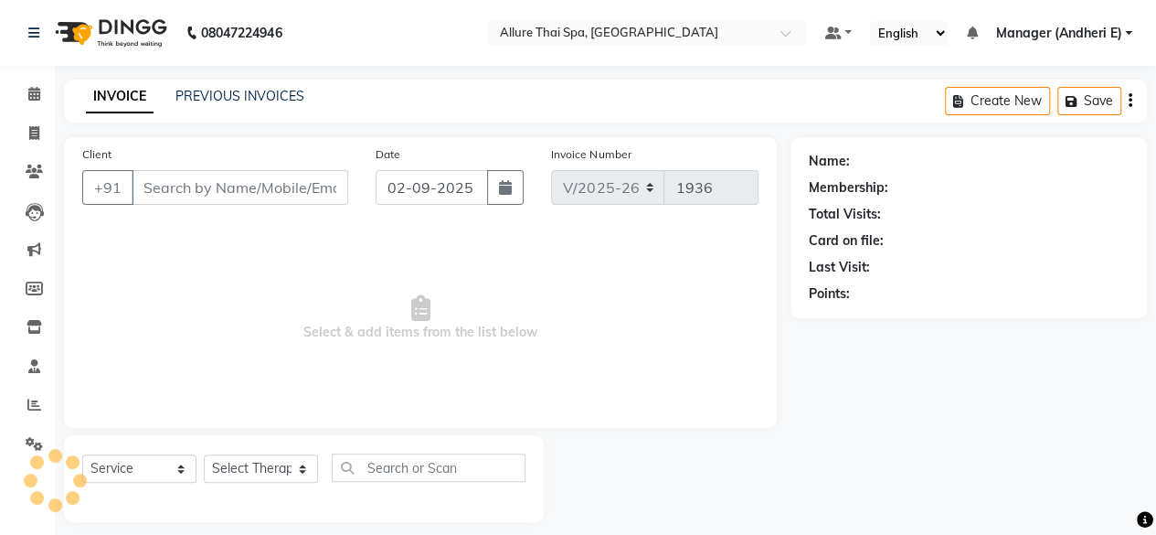
type input "7620254554"
select select "89383"
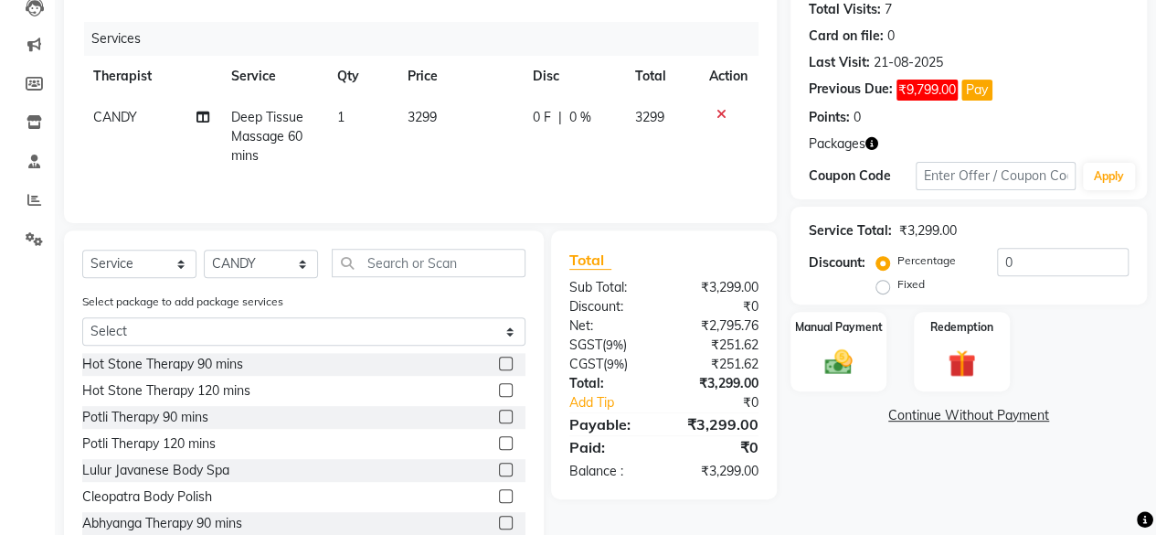
scroll to position [258, 0]
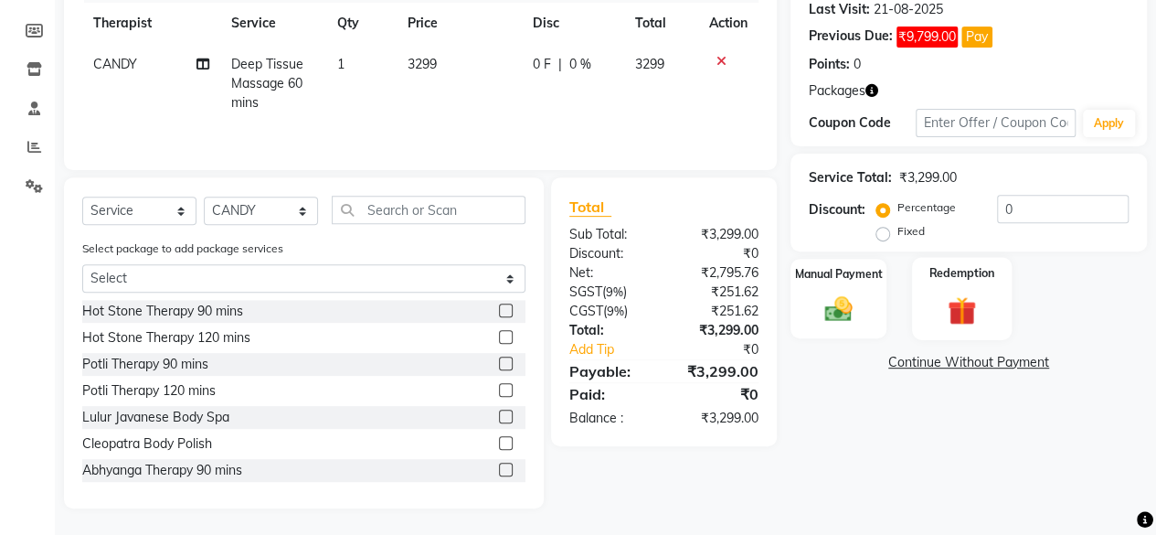
click at [960, 315] on img at bounding box center [962, 310] width 47 height 36
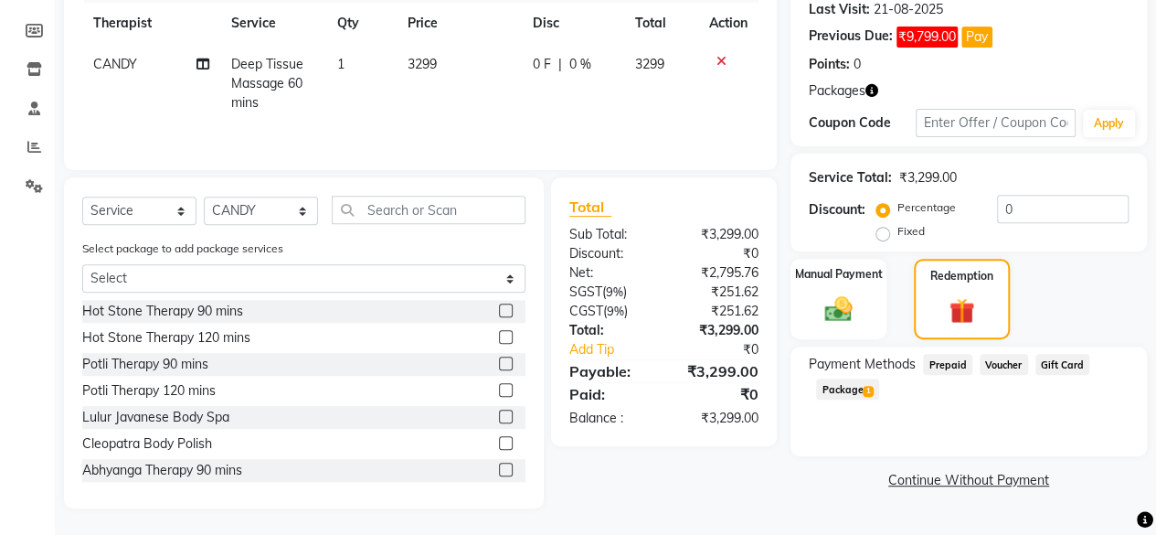
click at [839, 387] on span "Package 1" at bounding box center [847, 388] width 63 height 21
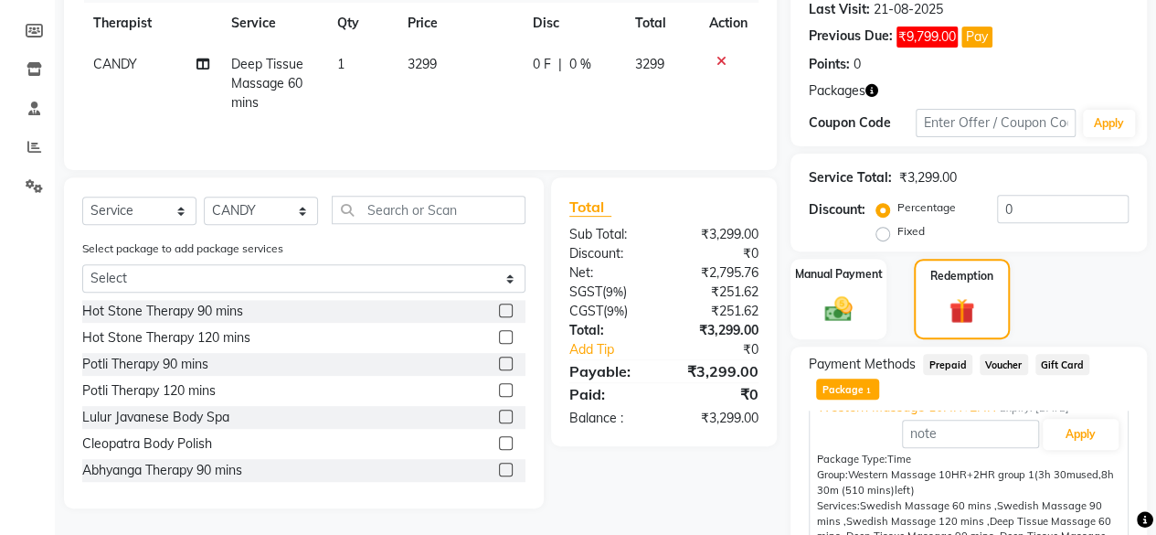
scroll to position [50, 0]
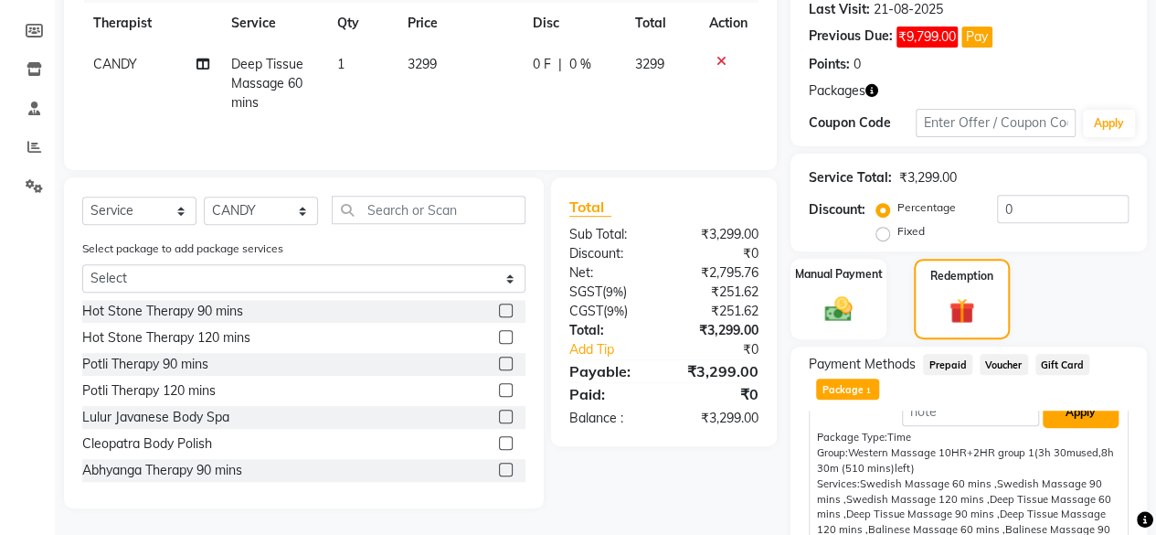
click at [1080, 418] on button "Apply" at bounding box center [1081, 412] width 76 height 31
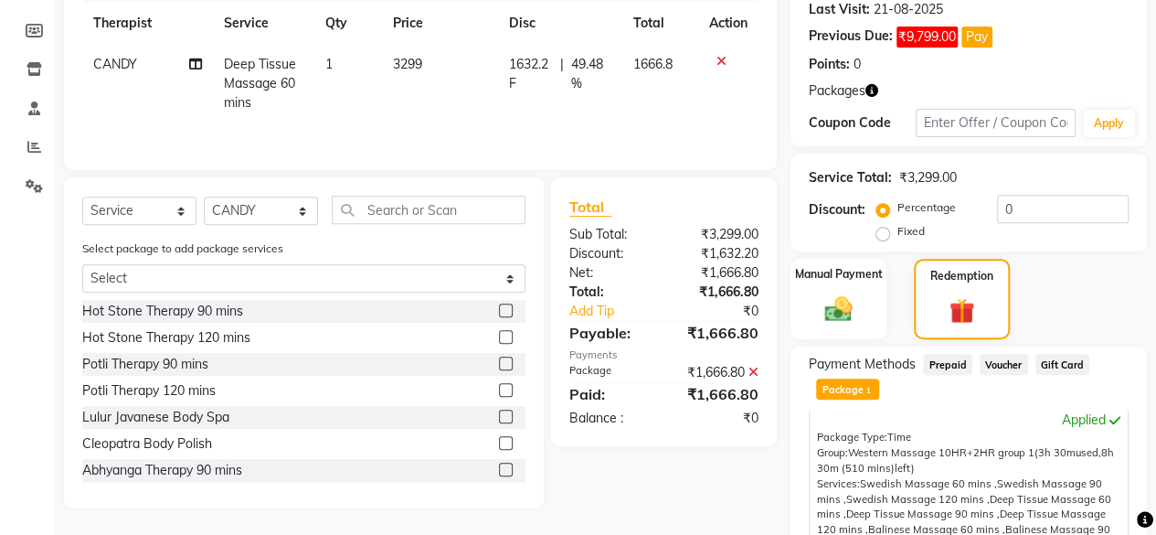
scroll to position [518, 0]
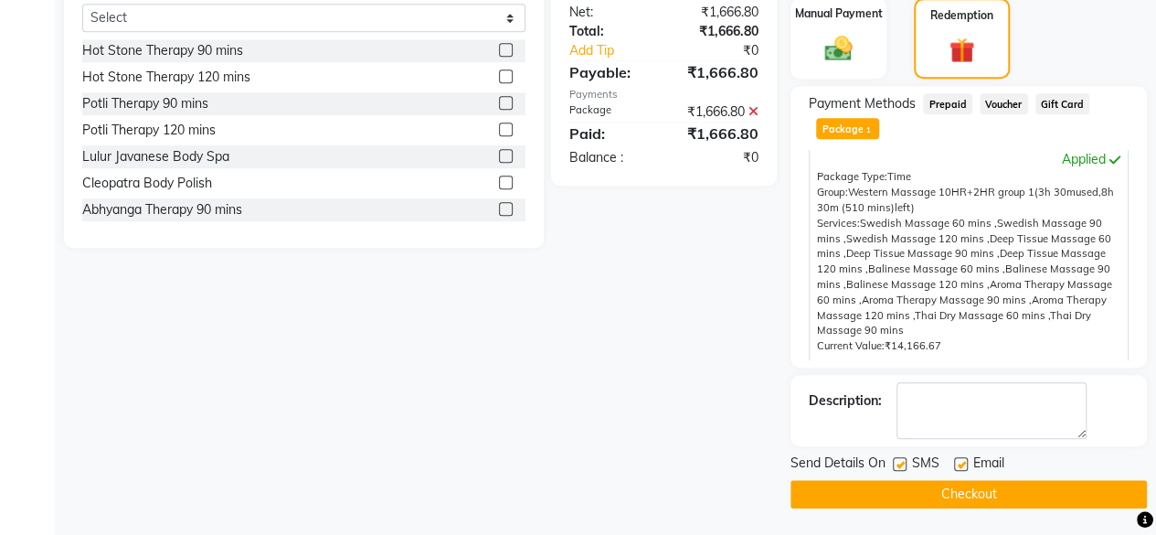
click at [895, 459] on label at bounding box center [900, 464] width 14 height 14
click at [895, 459] on input "checkbox" at bounding box center [899, 465] width 12 height 12
checkbox input "false"
click at [955, 466] on label at bounding box center [961, 464] width 14 height 14
click at [955, 466] on input "checkbox" at bounding box center [960, 465] width 12 height 12
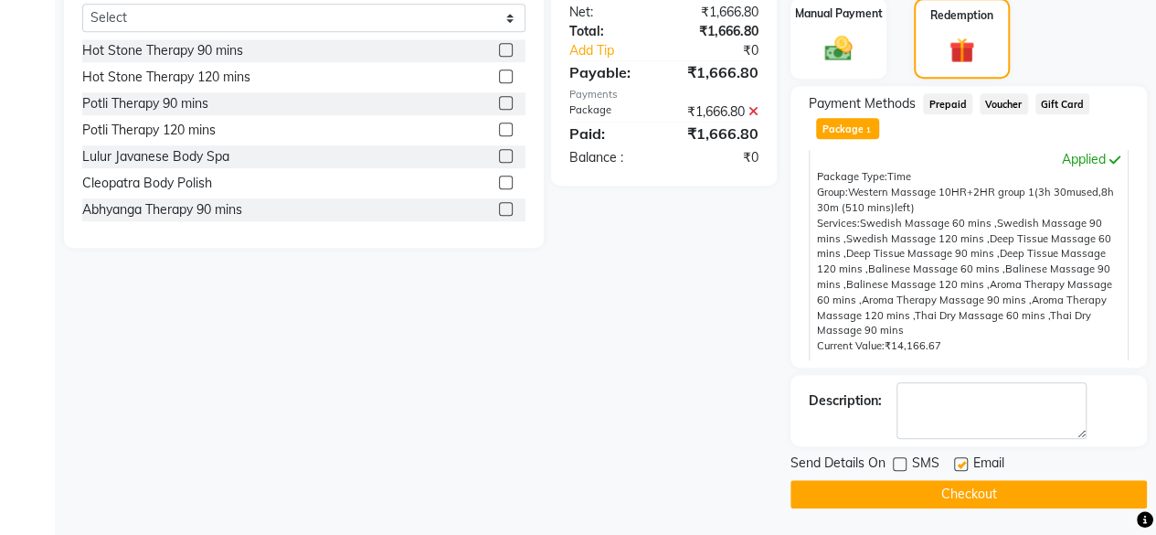
checkbox input "false"
click at [965, 496] on button "Checkout" at bounding box center [969, 494] width 356 height 28
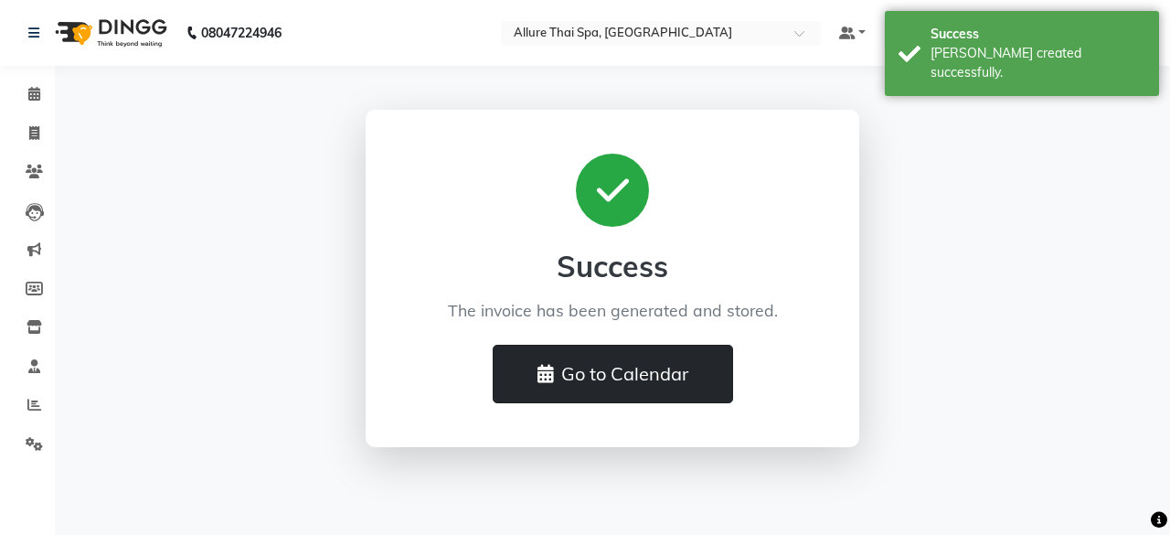
click at [647, 381] on button "Go to Calendar" at bounding box center [613, 374] width 240 height 58
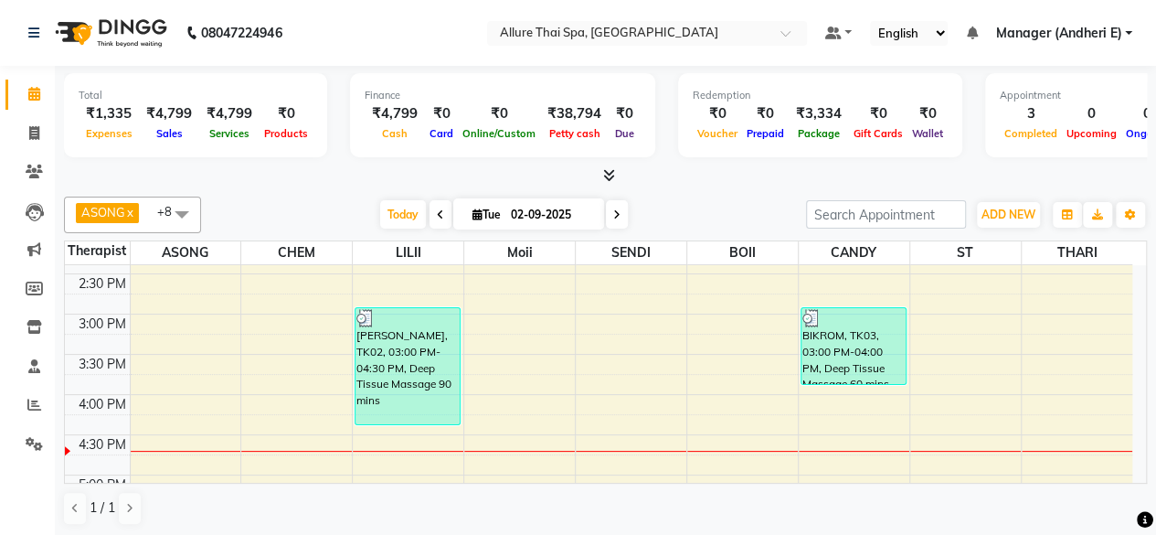
scroll to position [519, 0]
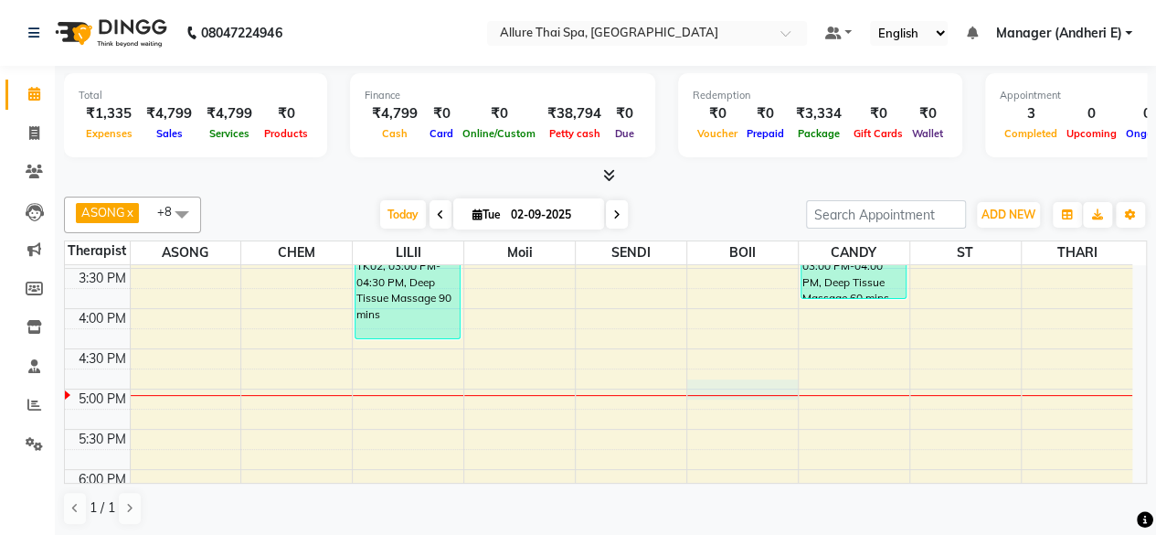
click at [727, 377] on div "9:00 AM 9:30 AM 10:00 AM 10:30 AM 11:00 AM 11:30 AM 12:00 PM 12:30 PM 1:00 PM 1…" at bounding box center [598, 348] width 1067 height 1205
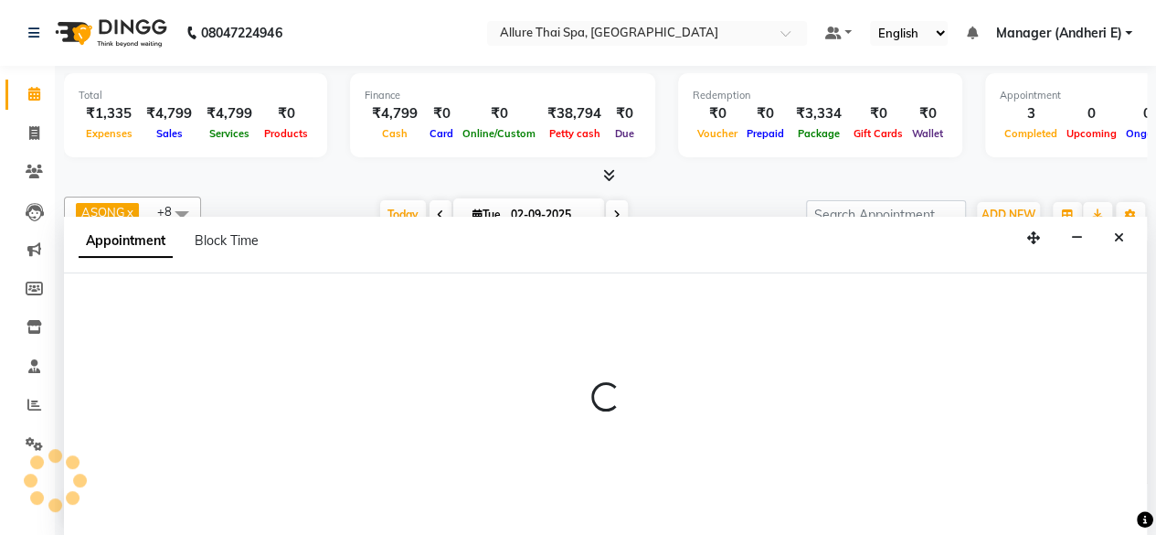
scroll to position [0, 0]
select select "89381"
select select "1020"
select select "tentative"
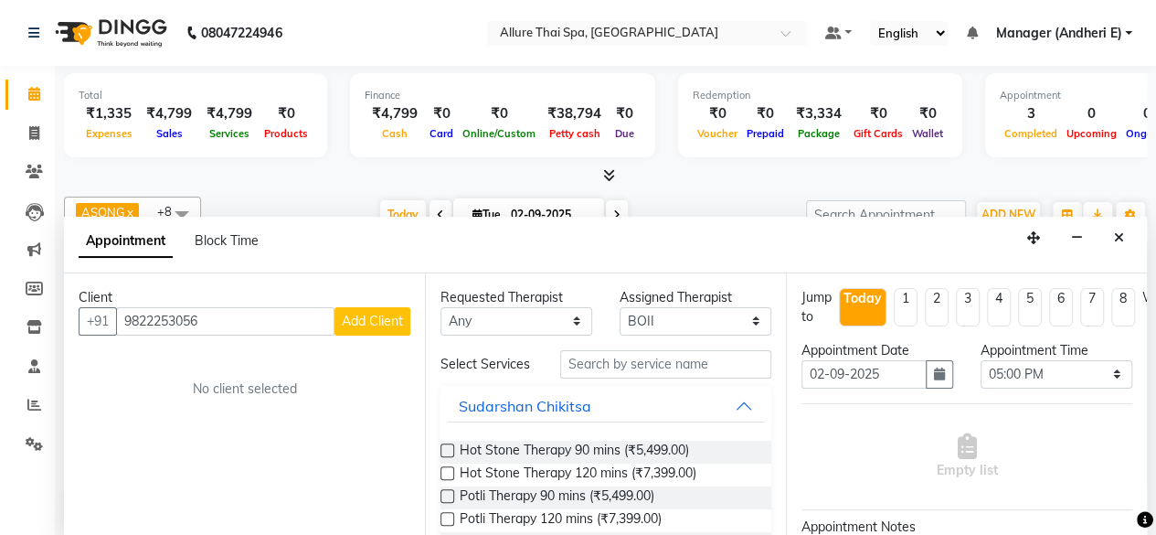
type input "9822253056"
click at [515, 324] on select "Any ASONG [PERSON_NAME] BOII CANDY CHEM LILII Moii SENDI ST THARI" at bounding box center [516, 321] width 152 height 28
select select "89381"
click at [440, 307] on select "Any ASONG [PERSON_NAME] BOII CANDY CHEM LILII Moii SENDI ST THARI" at bounding box center [516, 321] width 152 height 28
click at [606, 366] on input "text" at bounding box center [665, 364] width 211 height 28
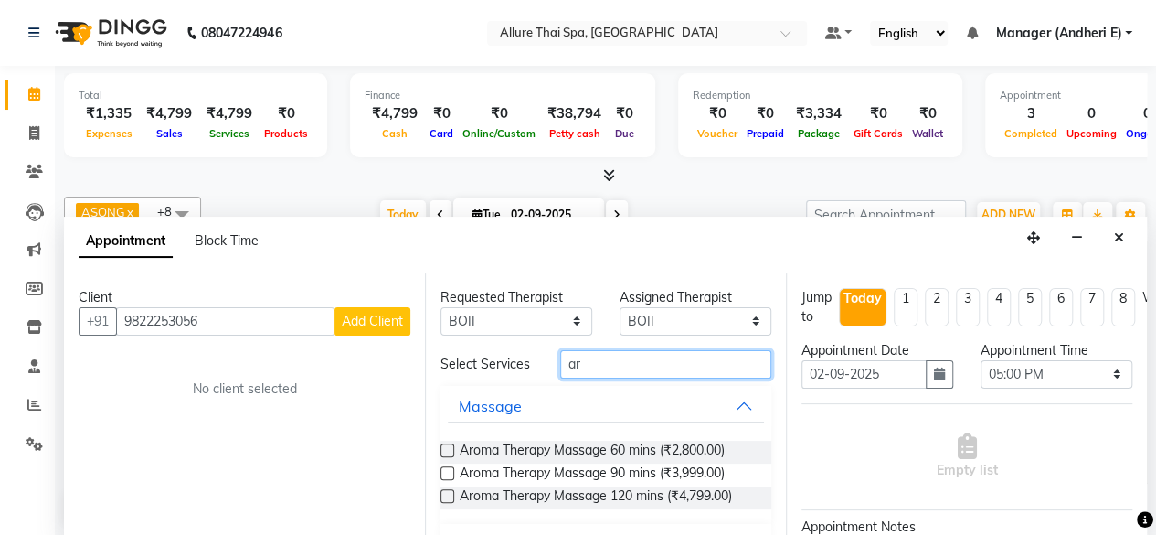
type input "ar"
click at [447, 457] on label at bounding box center [447, 450] width 14 height 14
click at [447, 458] on input "checkbox" at bounding box center [446, 452] width 12 height 12
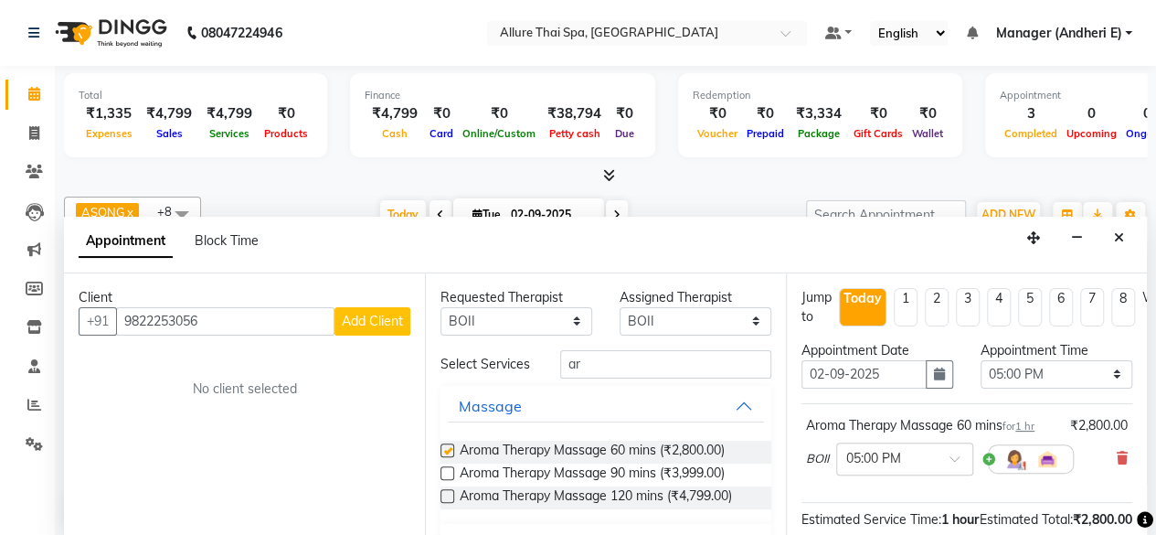
checkbox input "false"
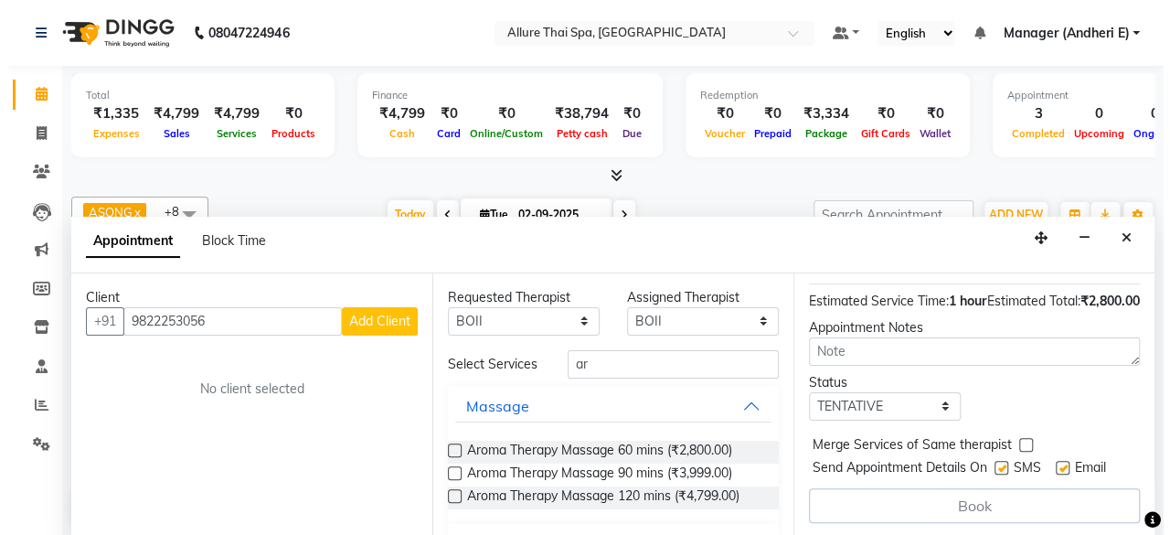
scroll to position [249, 0]
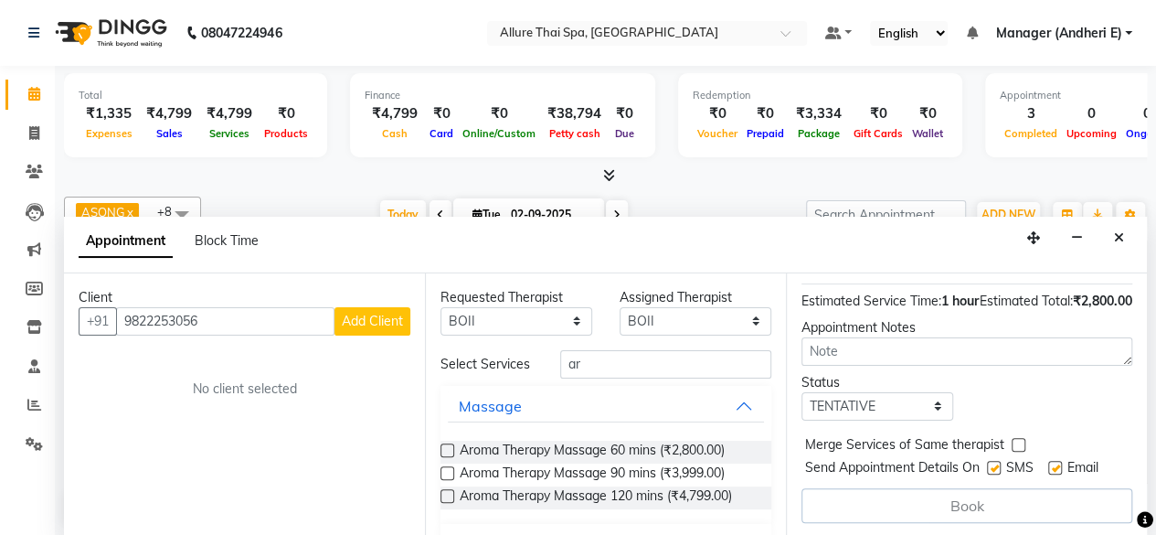
click at [377, 313] on span "Add Client" at bounding box center [372, 321] width 61 height 16
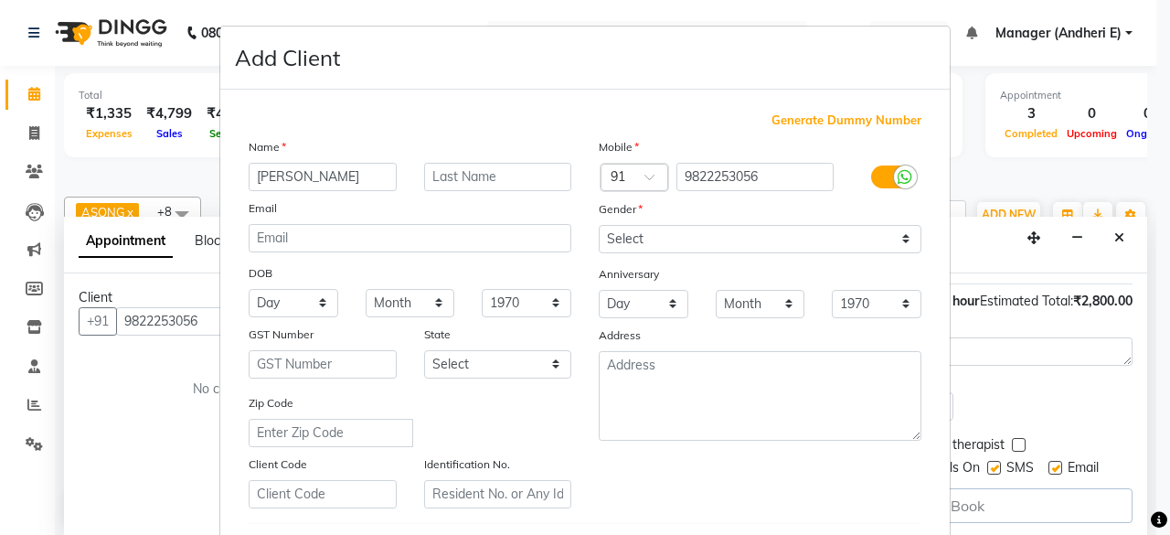
type input "[PERSON_NAME]"
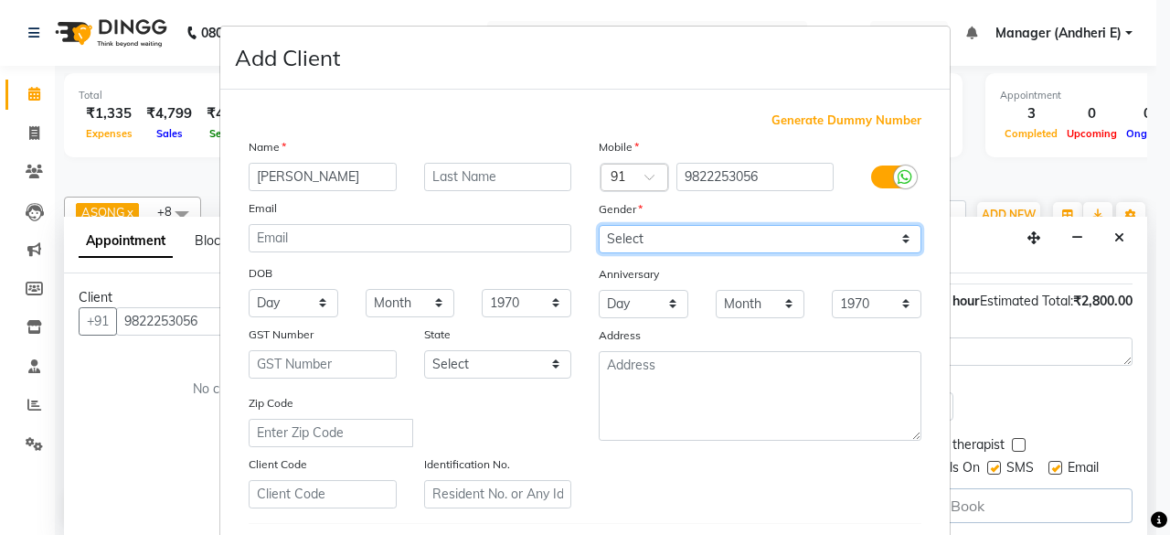
click at [659, 233] on select "Select [DEMOGRAPHIC_DATA] [DEMOGRAPHIC_DATA] Other Prefer Not To Say" at bounding box center [760, 239] width 323 height 28
select select "[DEMOGRAPHIC_DATA]"
click at [599, 225] on select "Select [DEMOGRAPHIC_DATA] [DEMOGRAPHIC_DATA] Other Prefer Not To Say" at bounding box center [760, 239] width 323 height 28
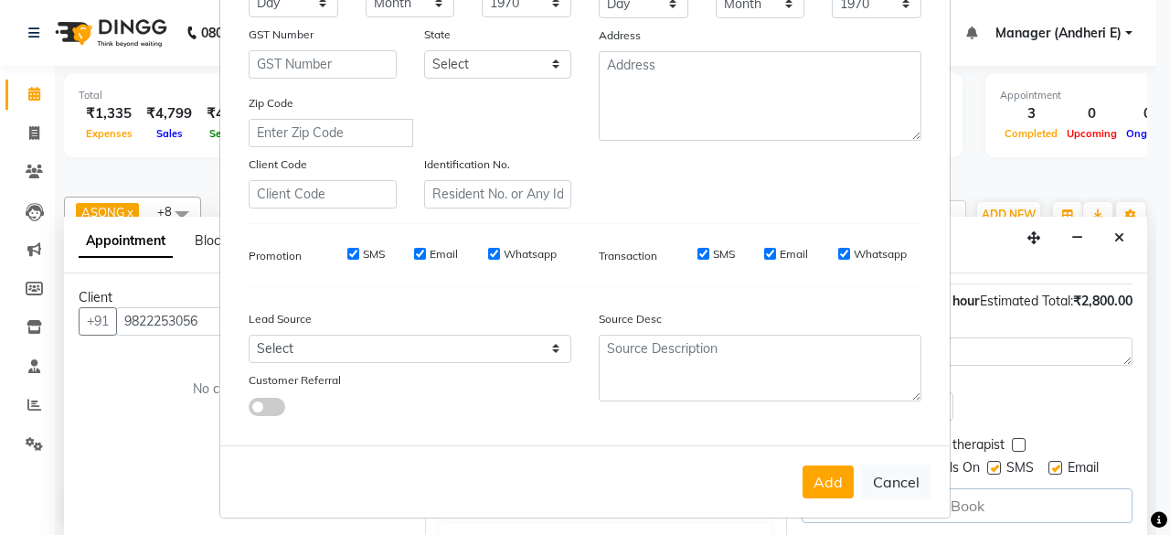
scroll to position [305, 0]
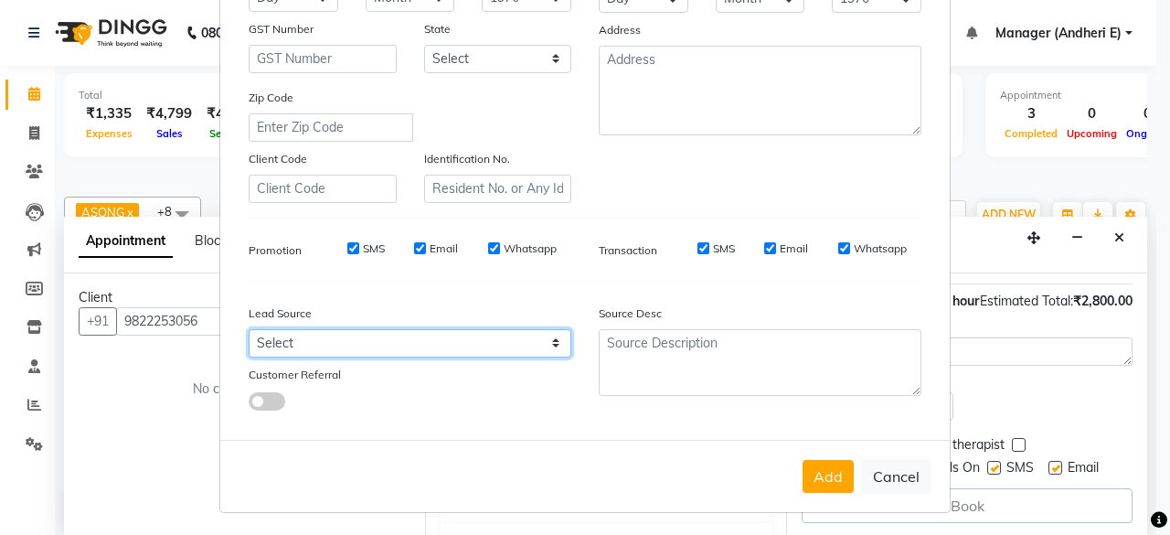
click at [503, 338] on select "Select Walk-in Referral Friend Advertisement Facebook JustDial Google Other Web…" at bounding box center [410, 343] width 323 height 28
select select "47842"
click at [249, 329] on select "Select Walk-in Referral Friend Advertisement Facebook JustDial Google Other Web…" at bounding box center [410, 343] width 323 height 28
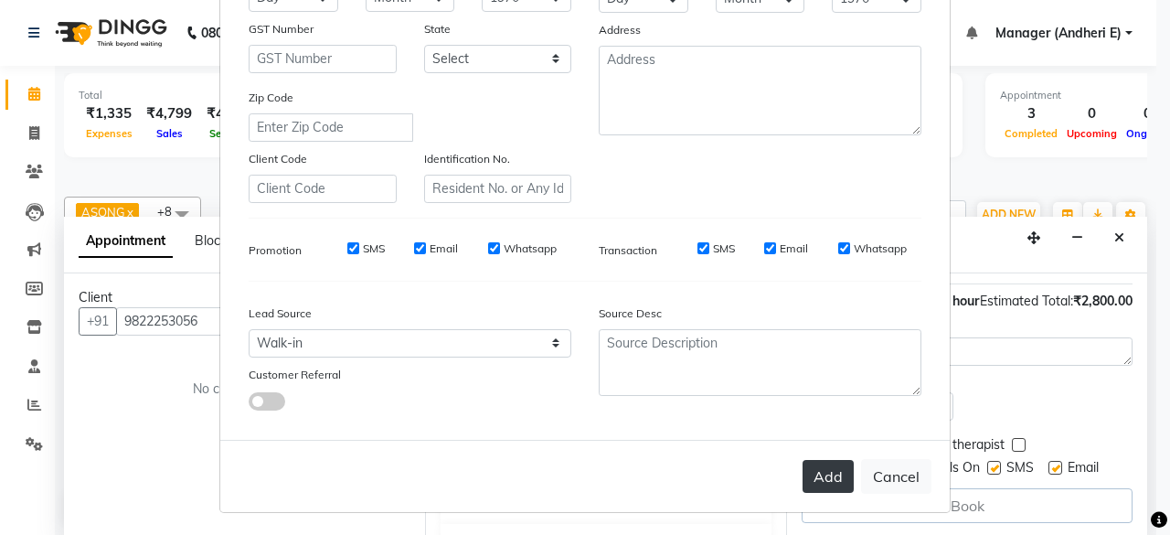
click at [833, 476] on button "Add" at bounding box center [827, 476] width 51 height 33
select select
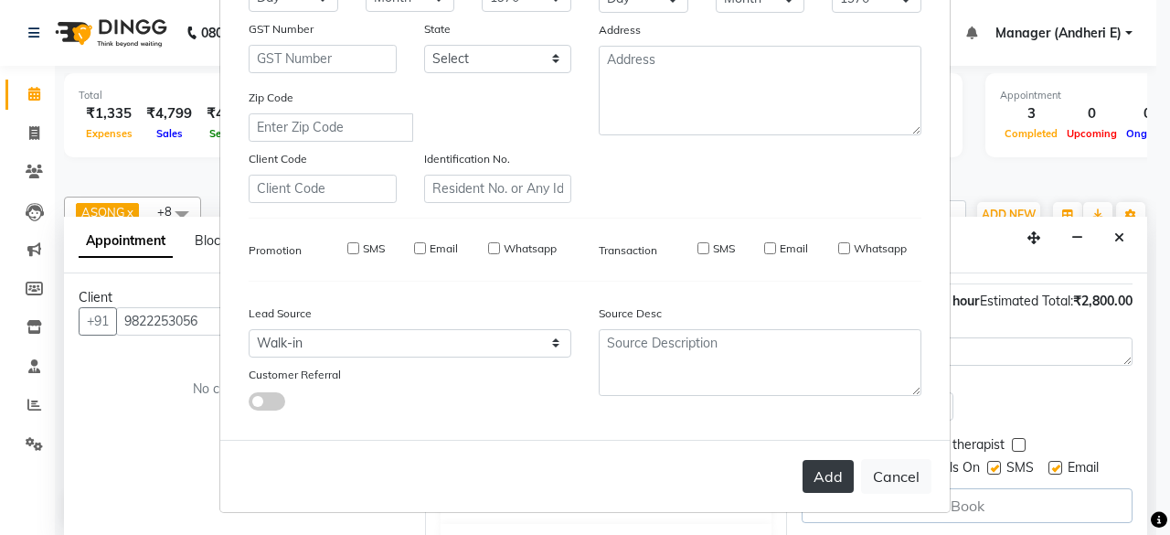
select select
checkbox input "false"
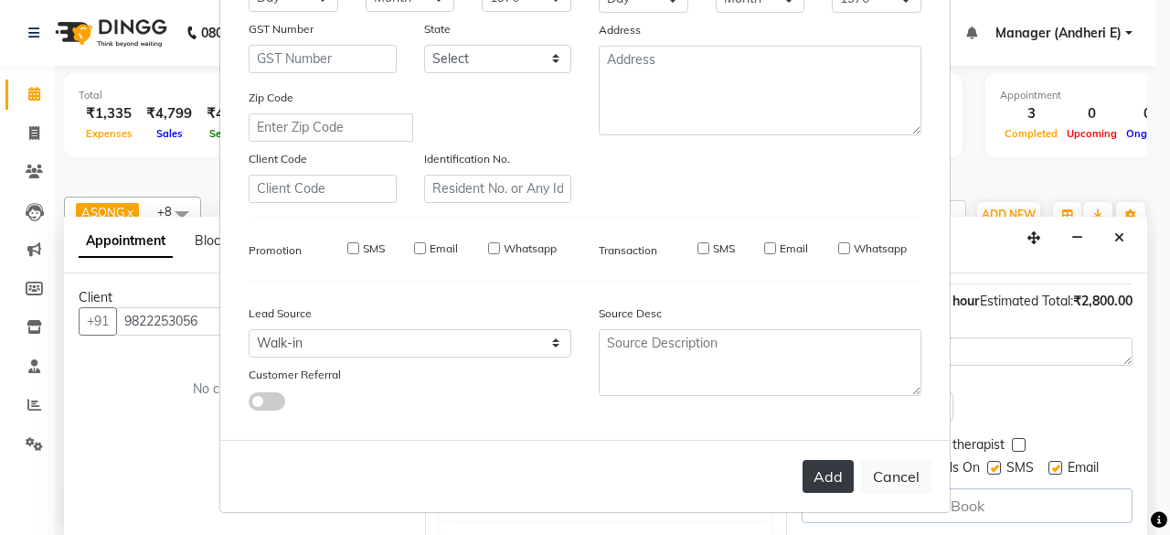
checkbox input "false"
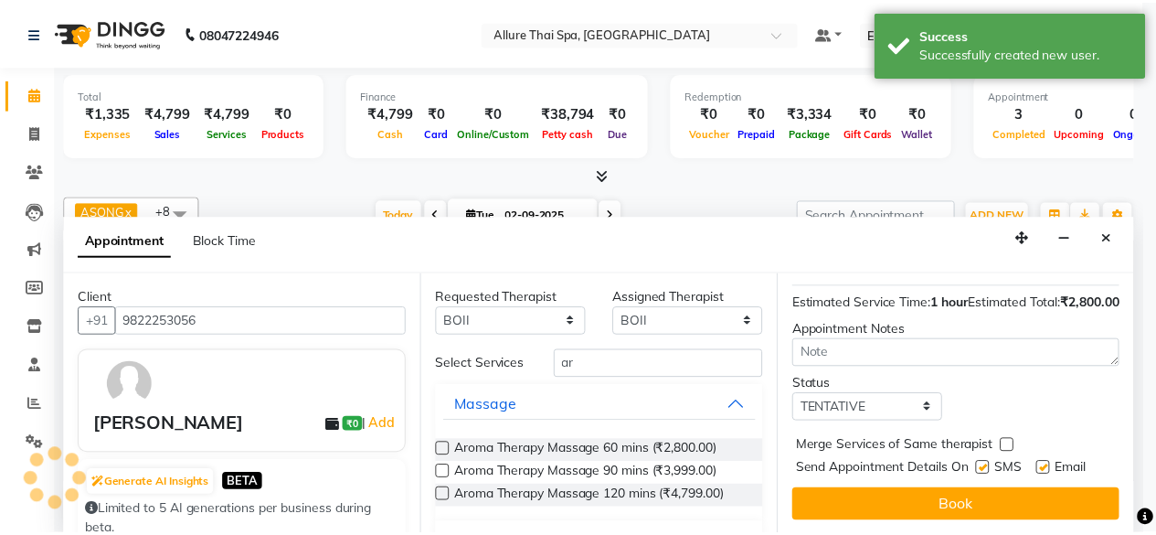
scroll to position [249, 0]
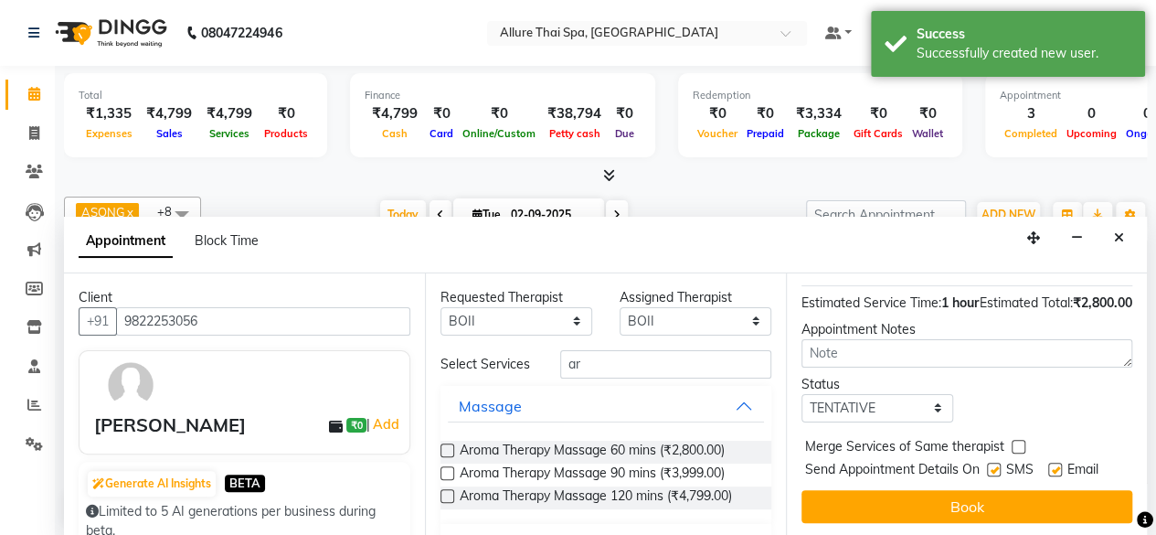
click at [991, 462] on label at bounding box center [994, 469] width 14 height 14
click at [991, 465] on input "checkbox" at bounding box center [993, 471] width 12 height 12
checkbox input "false"
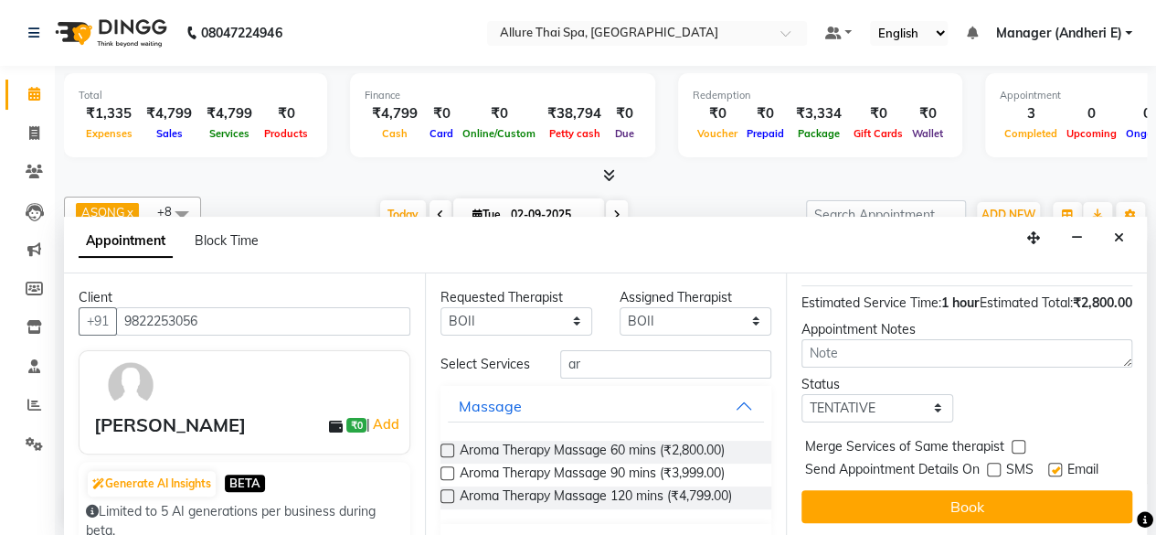
click at [1056, 462] on label at bounding box center [1055, 469] width 14 height 14
click at [1056, 465] on input "checkbox" at bounding box center [1054, 471] width 12 height 12
checkbox input "false"
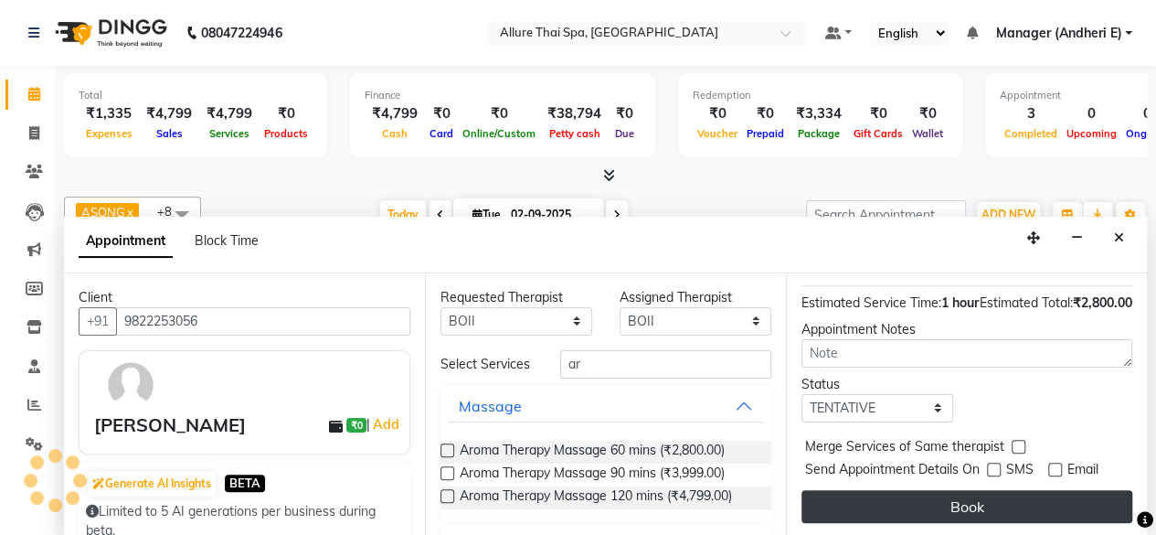
click at [970, 490] on button "Book" at bounding box center [966, 506] width 331 height 33
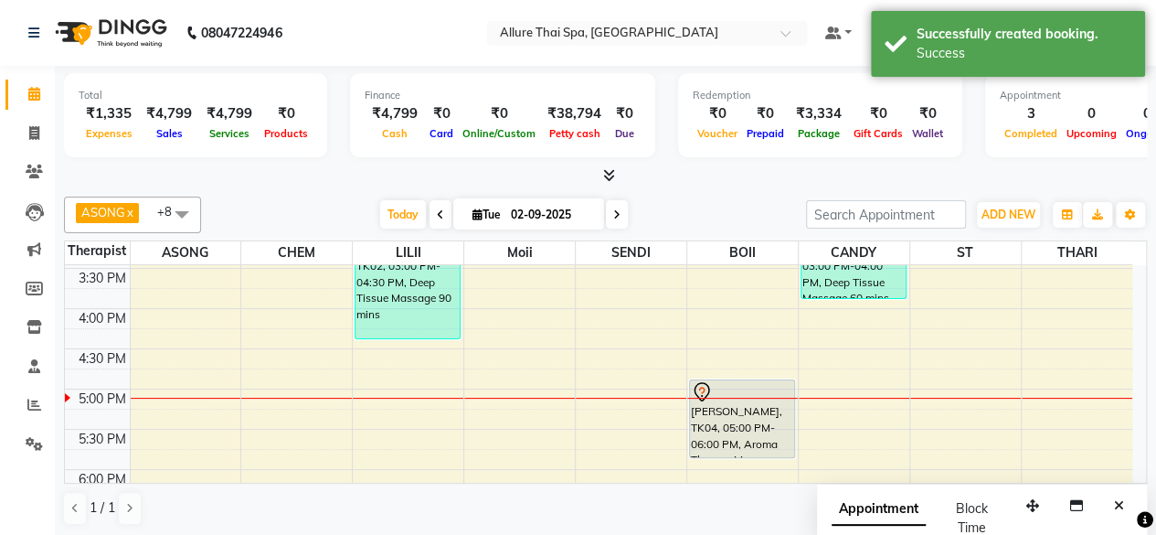
scroll to position [0, 0]
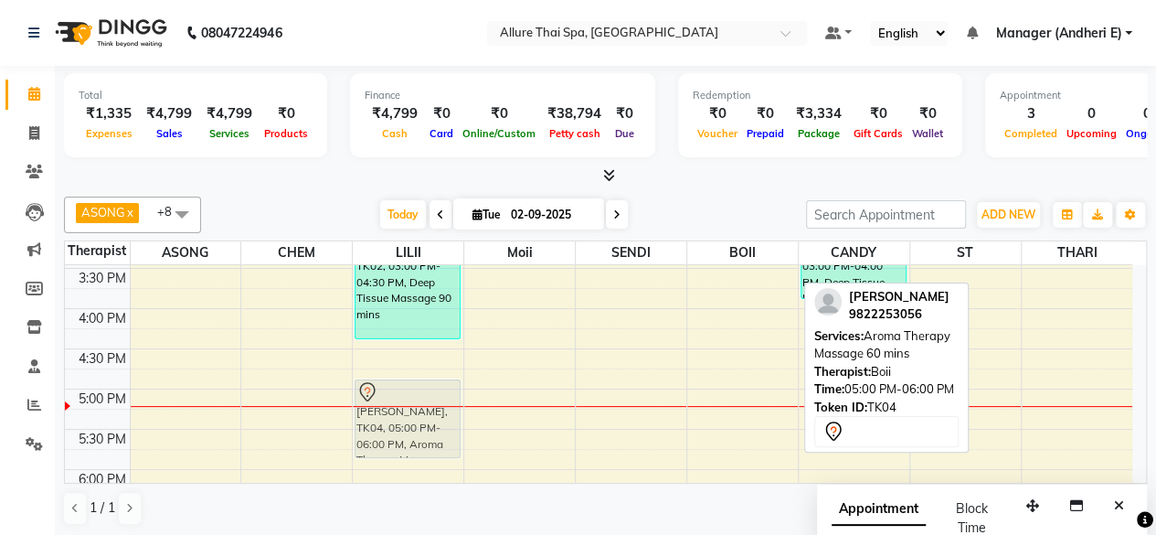
drag, startPoint x: 741, startPoint y: 427, endPoint x: 431, endPoint y: 423, distance: 309.8
click at [431, 423] on tr "[PERSON_NAME], TK02, 03:00 PM-04:30 PM, Deep Tissue Massage 90 mins [PERSON_NAM…" at bounding box center [598, 348] width 1067 height 1205
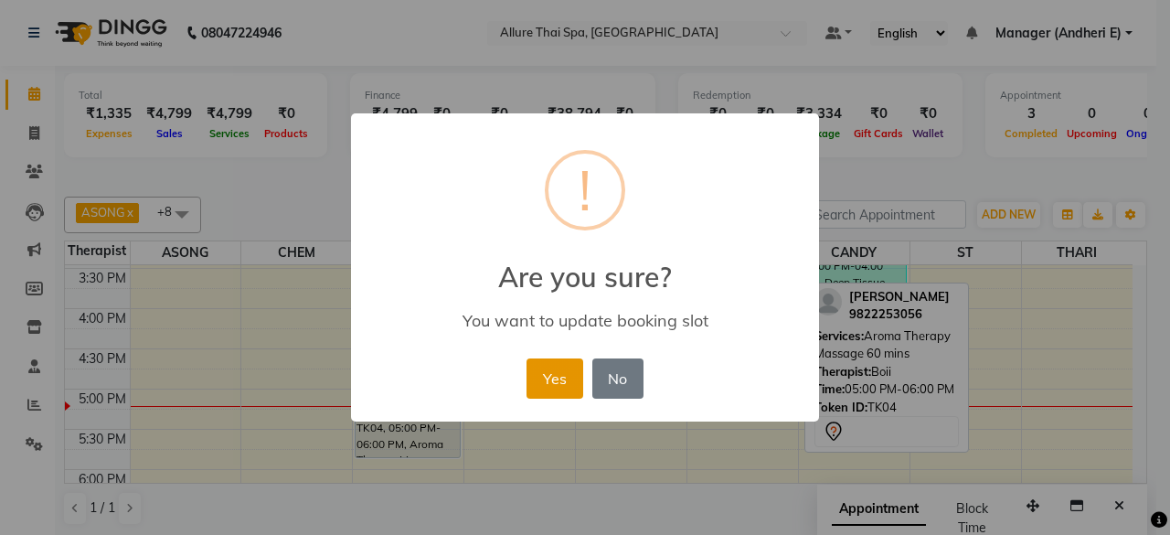
click at [552, 392] on button "Yes" at bounding box center [554, 378] width 56 height 40
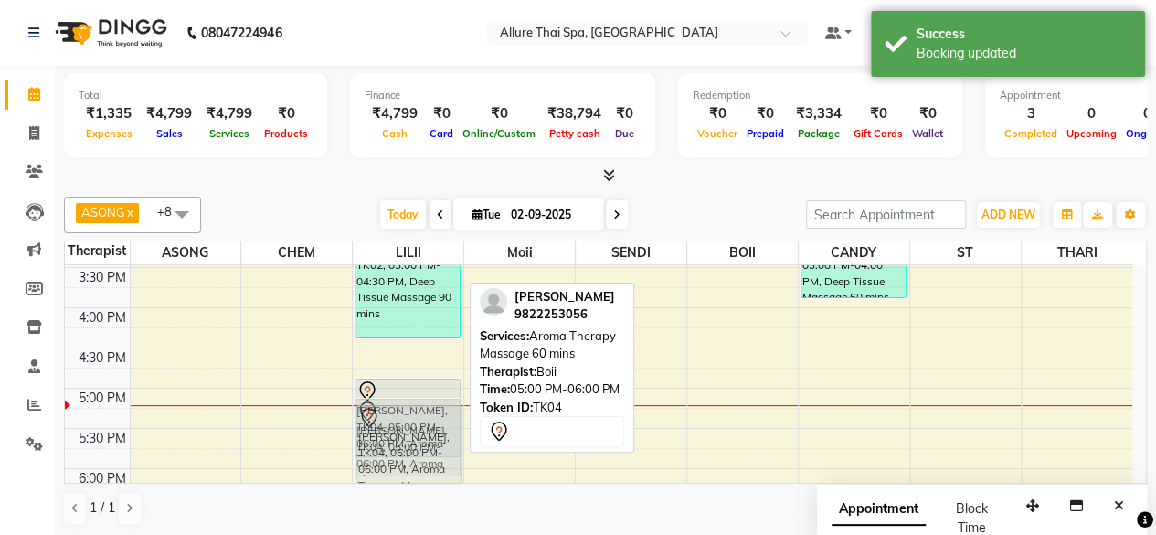
drag, startPoint x: 397, startPoint y: 412, endPoint x: 398, endPoint y: 440, distance: 27.5
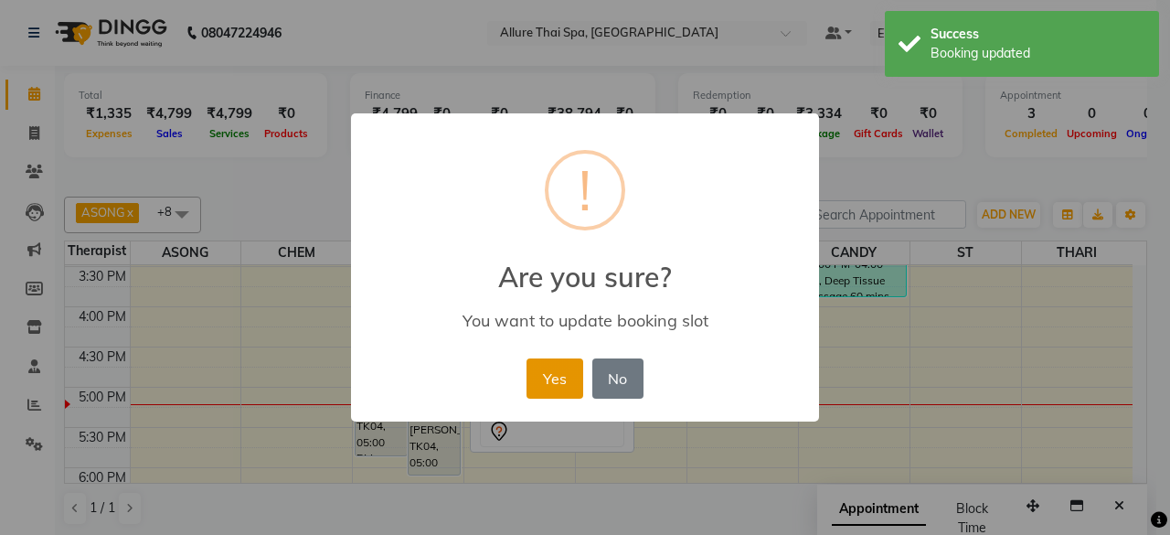
click at [550, 387] on button "Yes" at bounding box center [554, 378] width 56 height 40
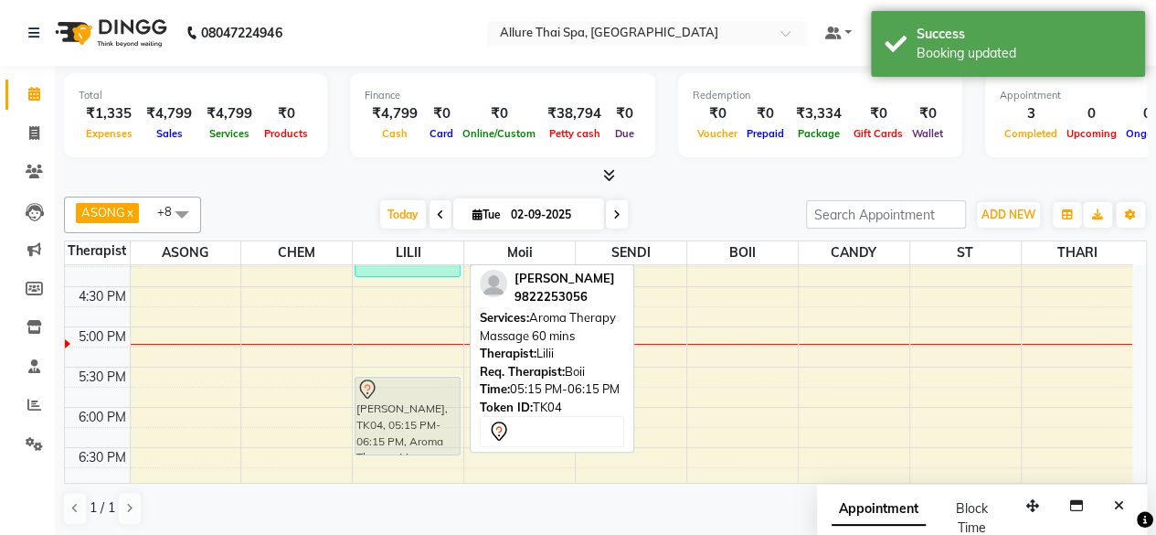
scroll to position [587, 0]
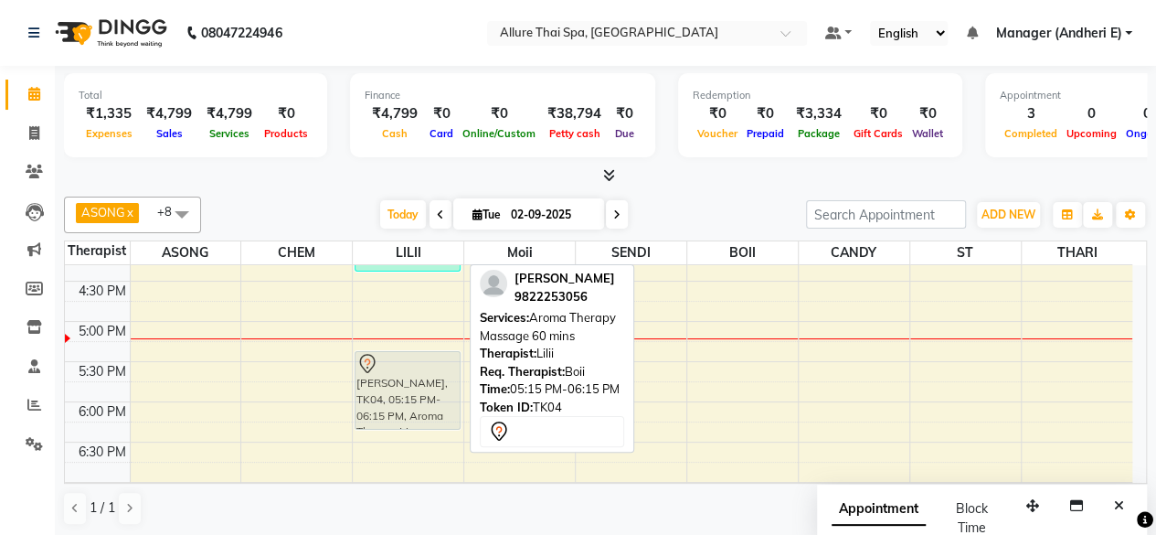
drag, startPoint x: 387, startPoint y: 445, endPoint x: 398, endPoint y: 399, distance: 47.0
click at [398, 399] on div "[PERSON_NAME], TK02, 03:00 PM-04:30 PM, Deep Tissue Massage 90 mins [PERSON_NAM…" at bounding box center [408, 280] width 111 height 1205
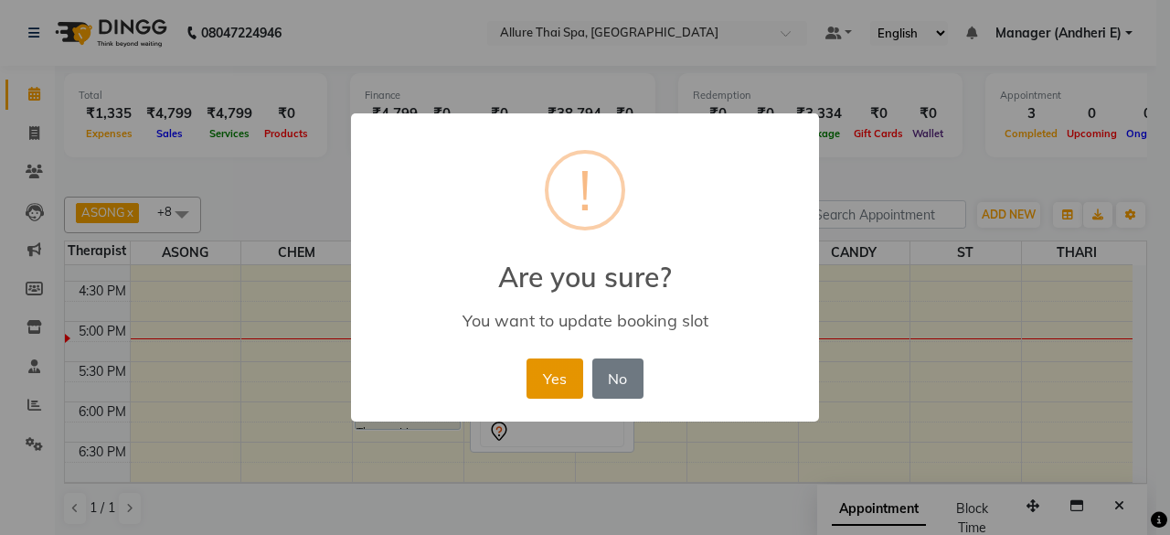
click at [552, 376] on button "Yes" at bounding box center [554, 378] width 56 height 40
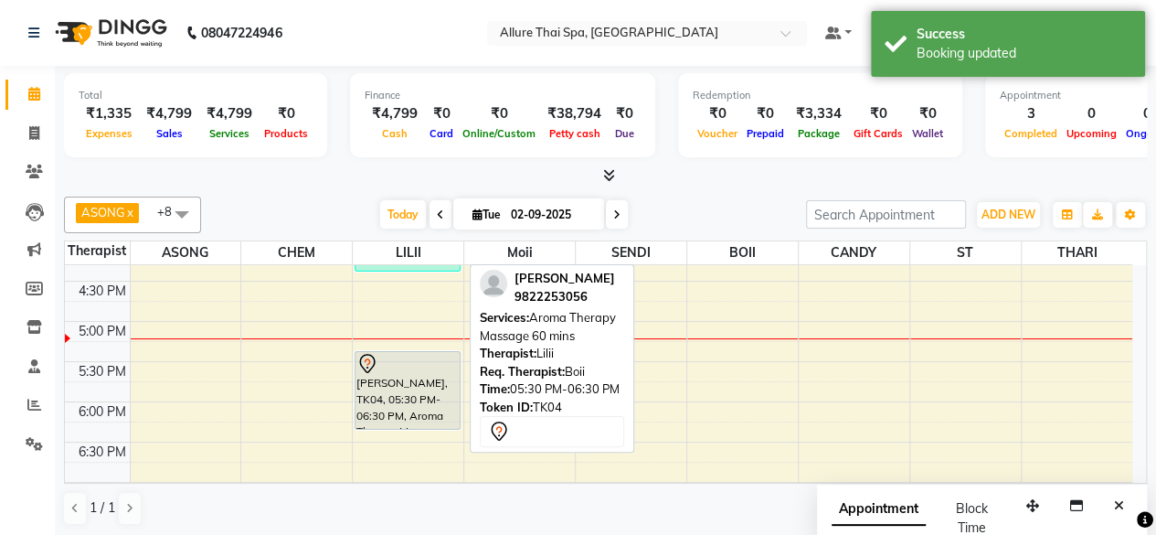
click at [383, 396] on div "[PERSON_NAME], TK04, 05:30 PM-06:30 PM, Aroma Therapy Massage 60 mins" at bounding box center [408, 390] width 104 height 77
select select "7"
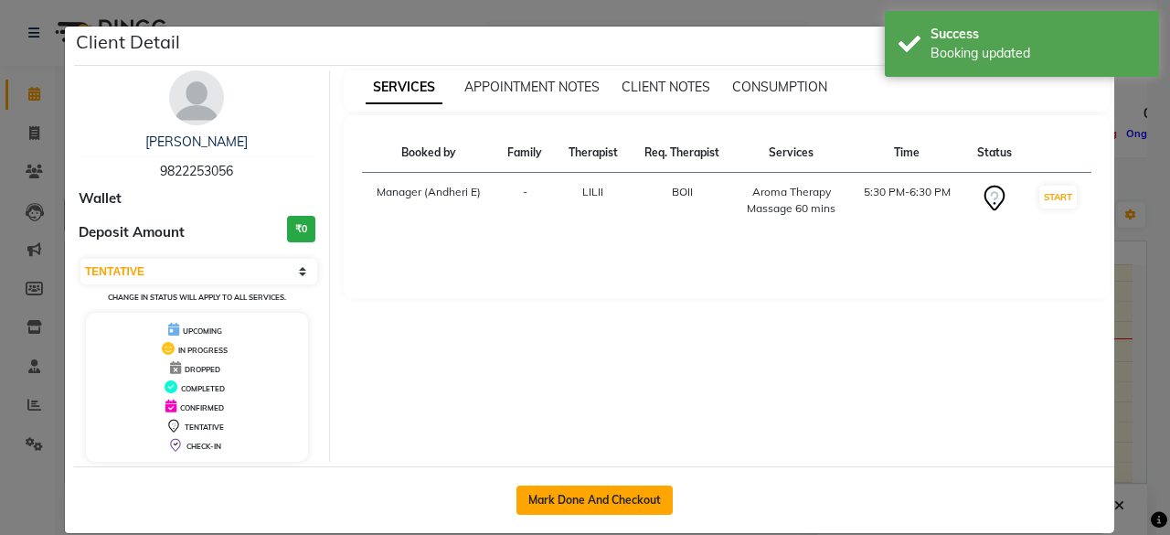
click at [595, 503] on button "Mark Done And Checkout" at bounding box center [594, 499] width 156 height 29
select select "service"
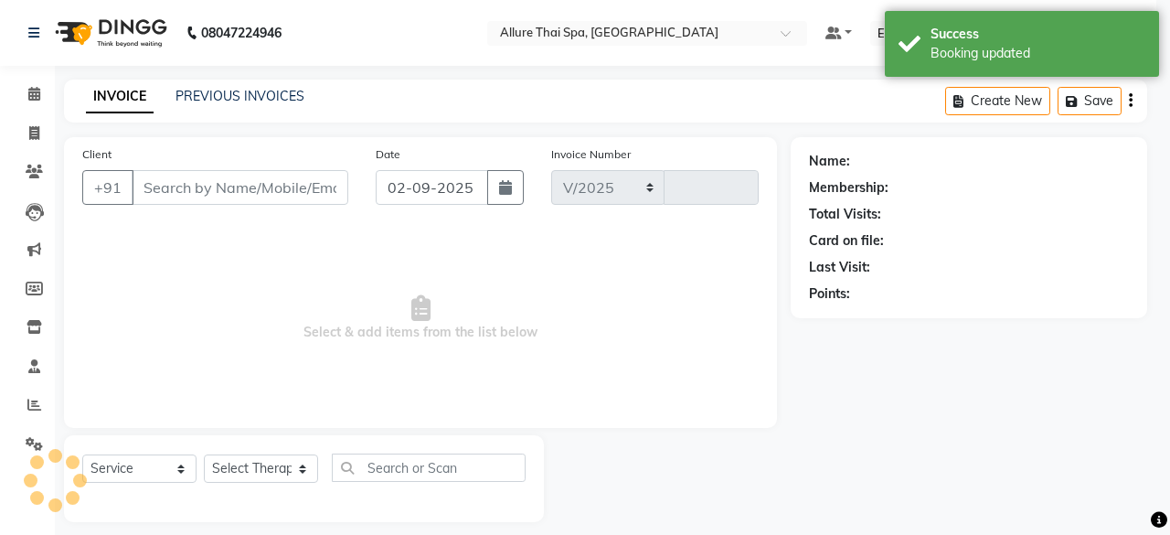
select select "6826"
type input "1937"
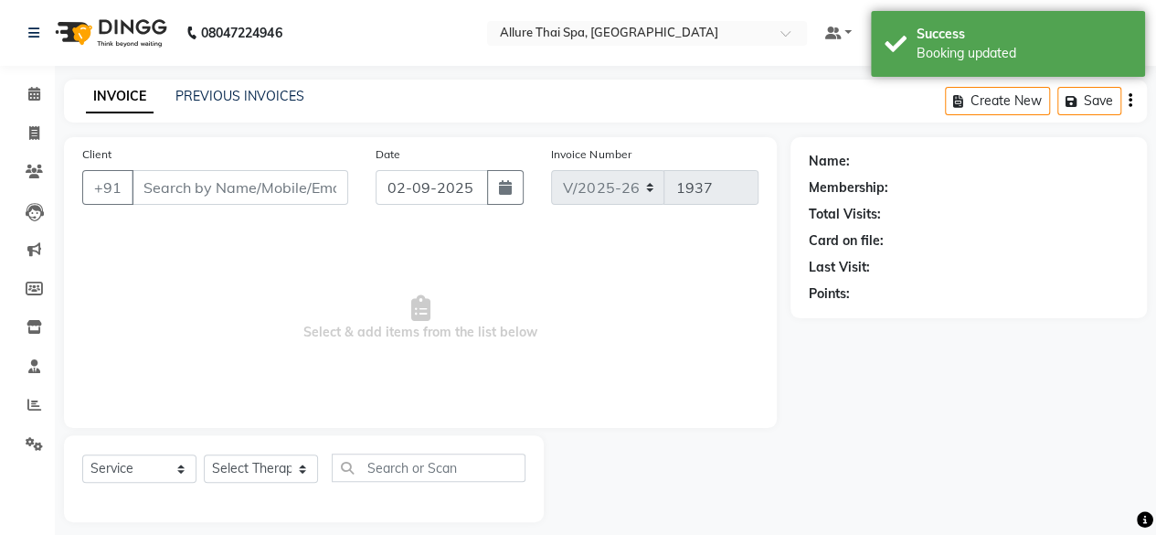
type input "9822253056"
select select "82638"
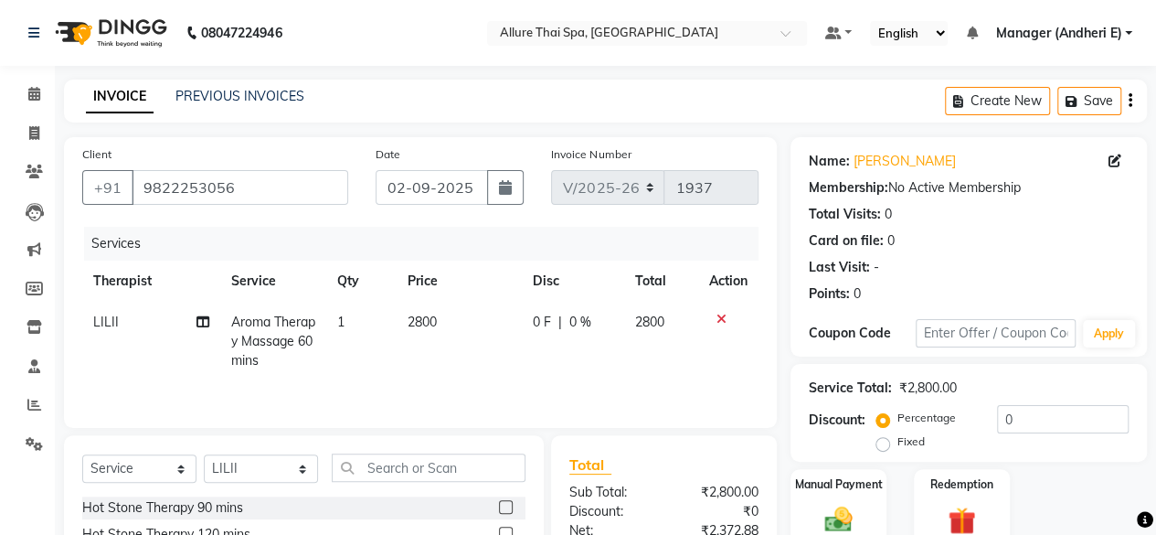
click at [897, 446] on label "Fixed" at bounding box center [910, 441] width 27 height 16
click at [884, 446] on input "Fixed" at bounding box center [886, 441] width 13 height 13
radio input "true"
click at [1024, 421] on input "0" at bounding box center [1063, 419] width 132 height 28
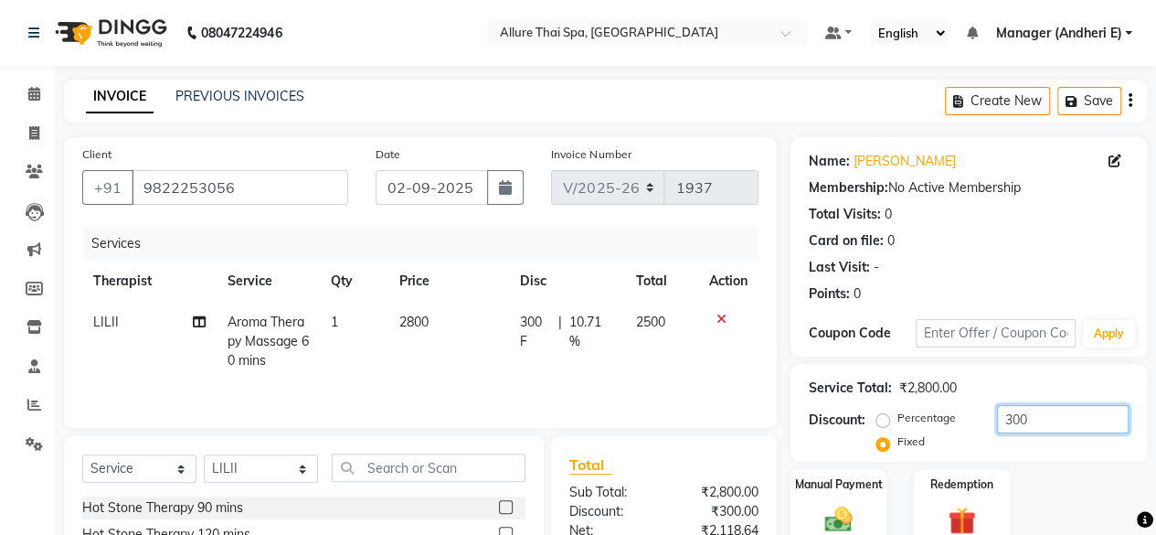
scroll to position [183, 0]
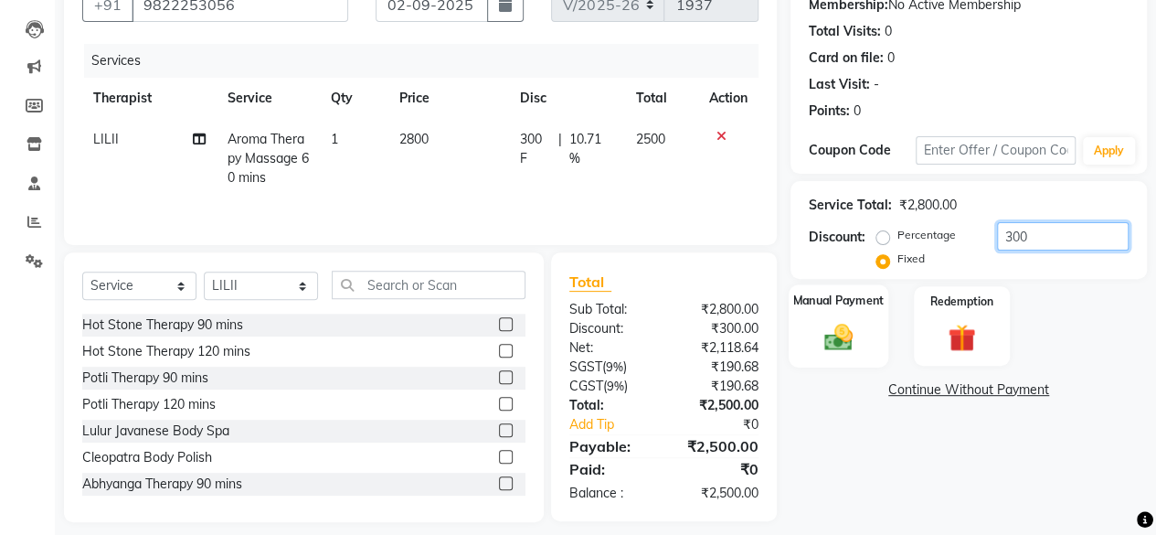
type input "300"
click at [831, 336] on img at bounding box center [838, 336] width 47 height 33
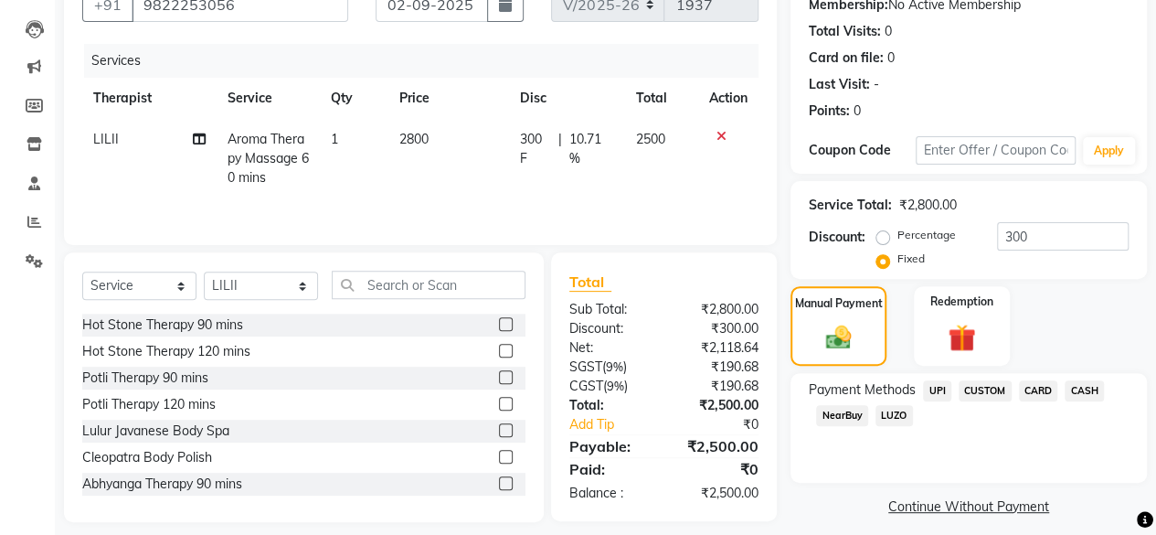
click at [1079, 386] on span "CASH" at bounding box center [1084, 390] width 39 height 21
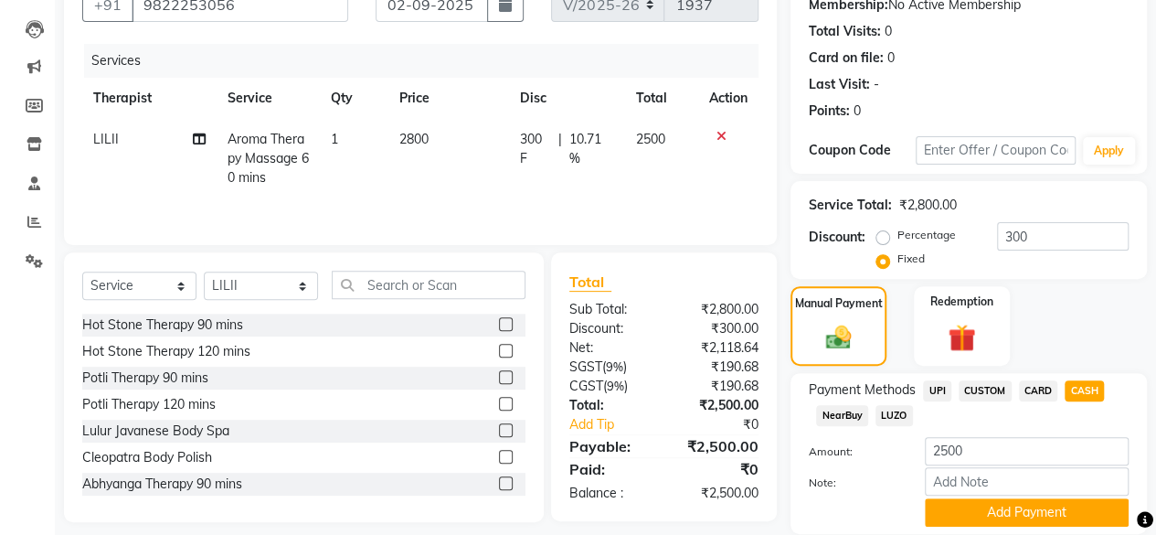
scroll to position [245, 0]
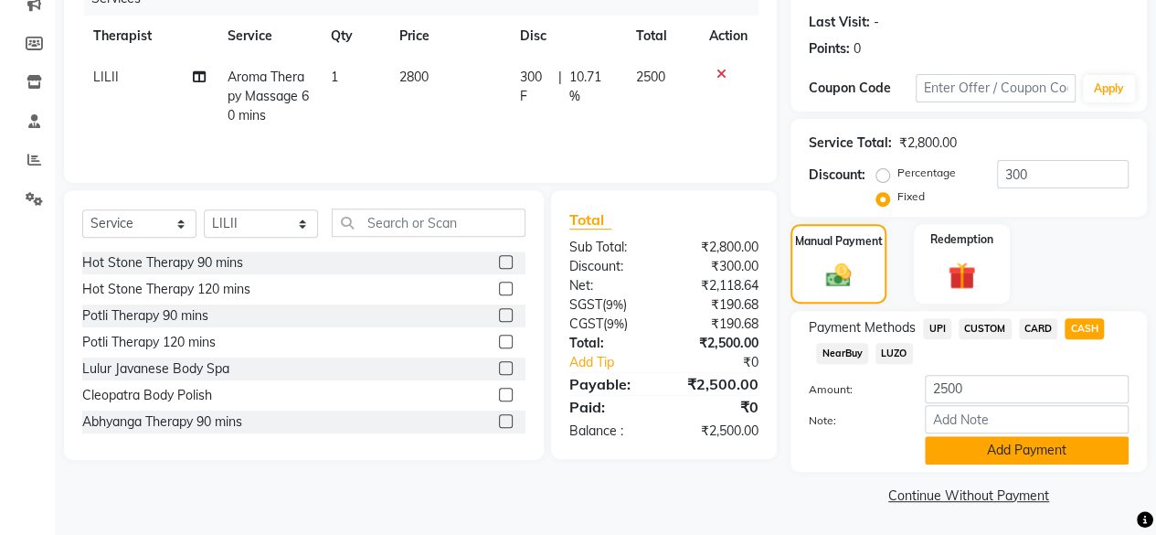
click at [1030, 451] on button "Add Payment" at bounding box center [1027, 450] width 204 height 28
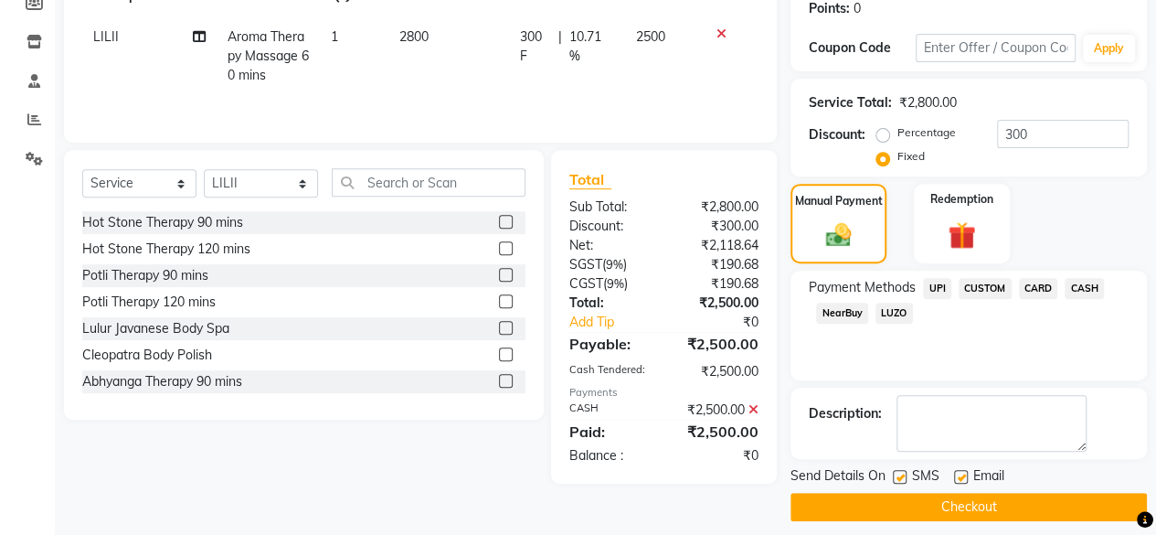
scroll to position [296, 0]
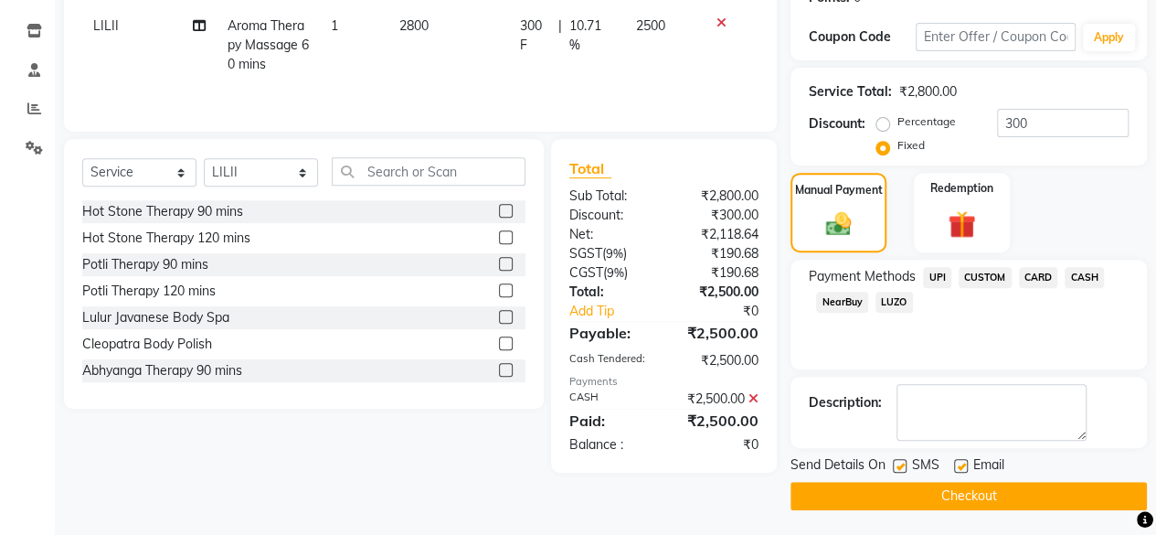
click at [900, 460] on label at bounding box center [900, 466] width 14 height 14
click at [900, 461] on input "checkbox" at bounding box center [899, 467] width 12 height 12
checkbox input "false"
click at [965, 463] on label at bounding box center [961, 466] width 14 height 14
click at [965, 463] on input "checkbox" at bounding box center [960, 467] width 12 height 12
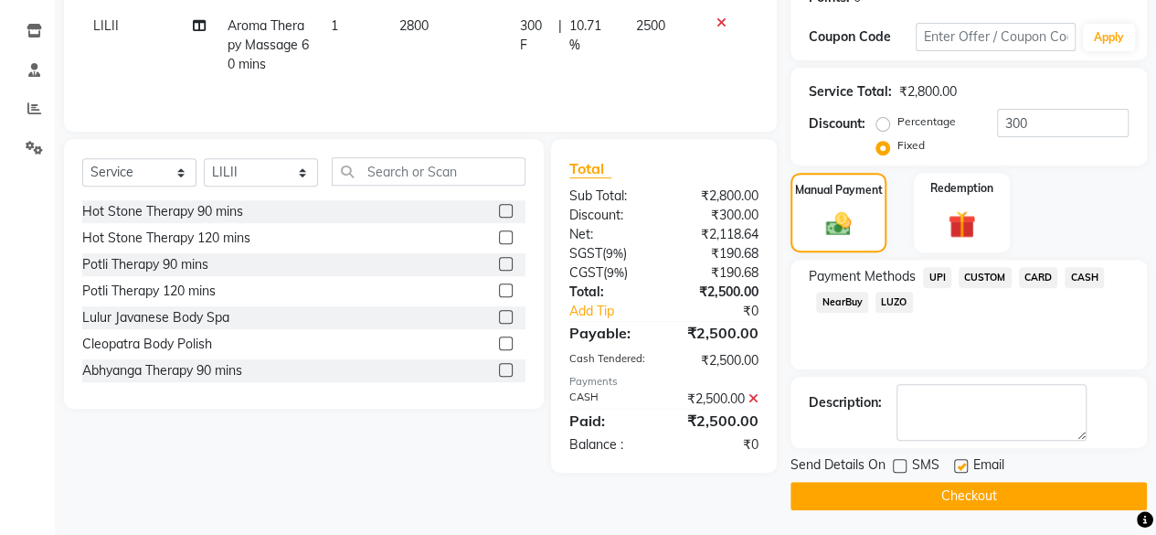
checkbox input "false"
click at [966, 486] on button "Checkout" at bounding box center [969, 496] width 356 height 28
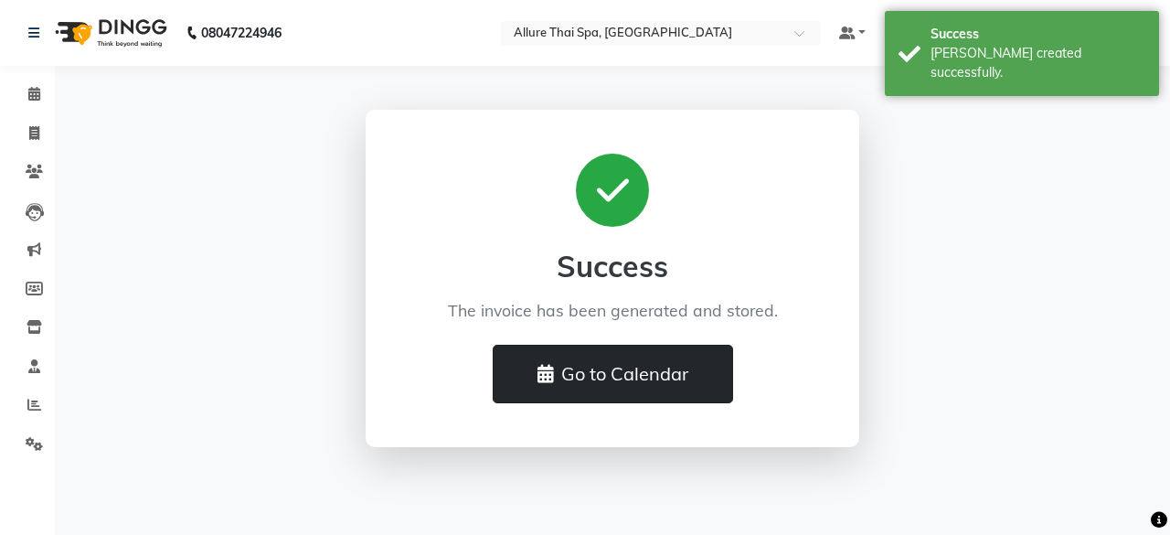
click at [581, 381] on button "Go to Calendar" at bounding box center [613, 374] width 240 height 58
